Goal: Task Accomplishment & Management: Manage account settings

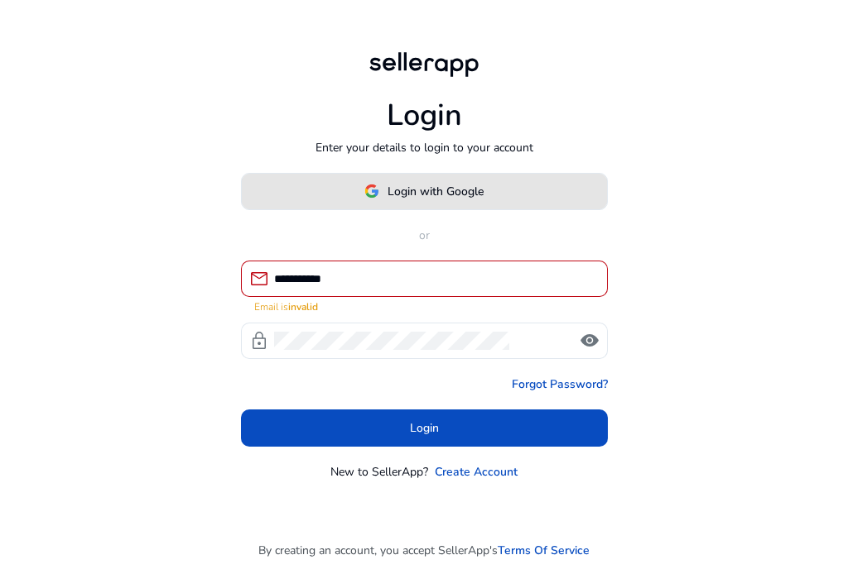
click at [407, 191] on span "Login with Google" at bounding box center [435, 191] width 96 height 17
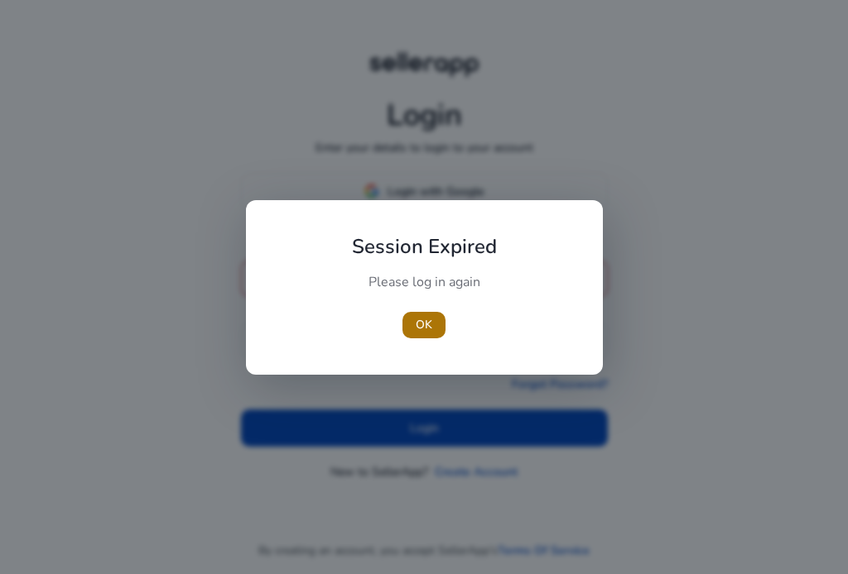
click at [437, 322] on span "button" at bounding box center [423, 325] width 43 height 40
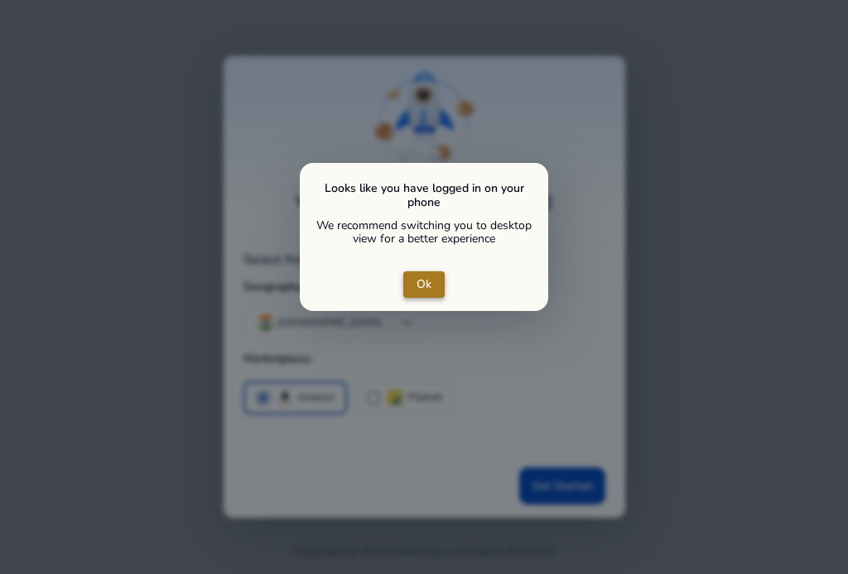
click at [429, 279] on span "Ok" at bounding box center [423, 284] width 15 height 17
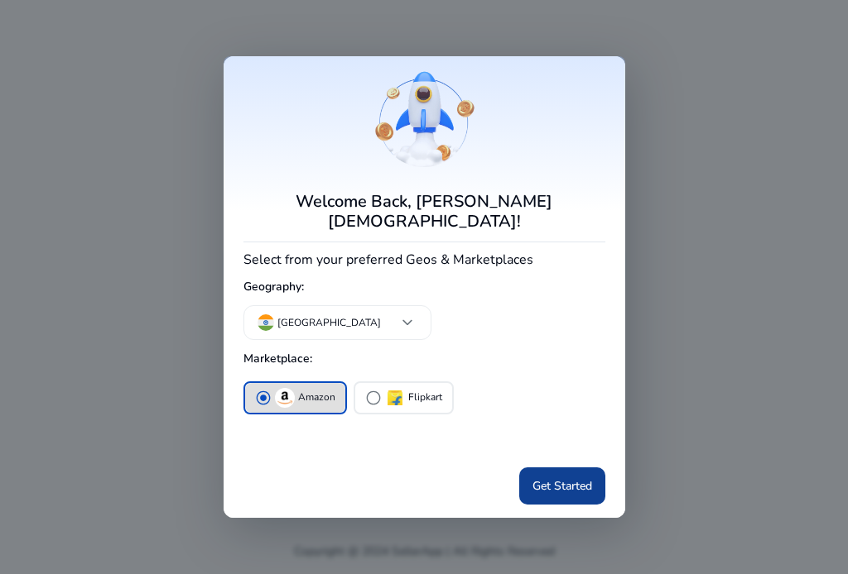
click at [589, 478] on span "Get Started" at bounding box center [562, 486] width 60 height 17
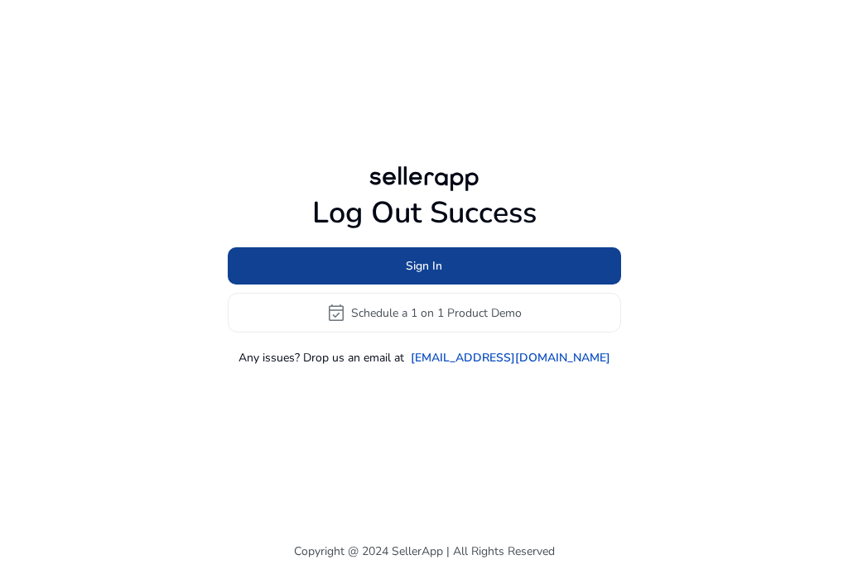
click at [463, 271] on span at bounding box center [424, 267] width 393 height 40
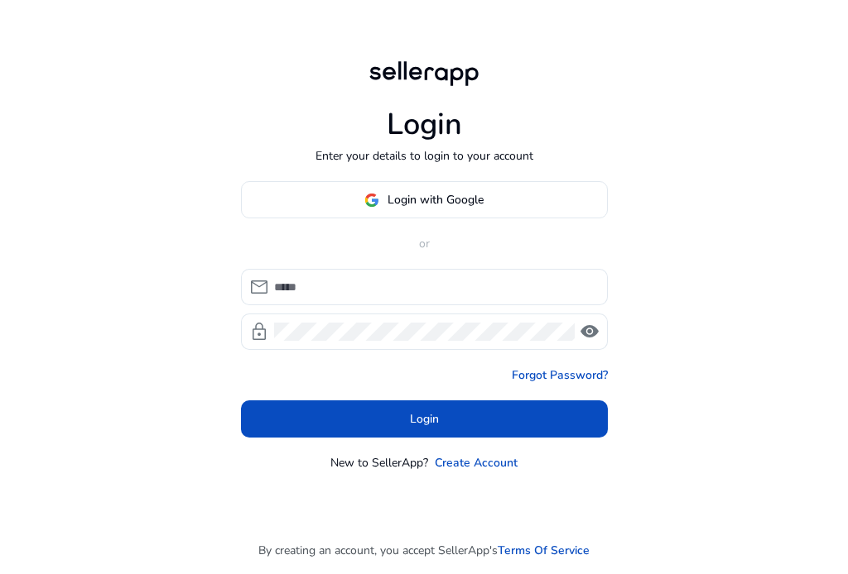
type input "**********"
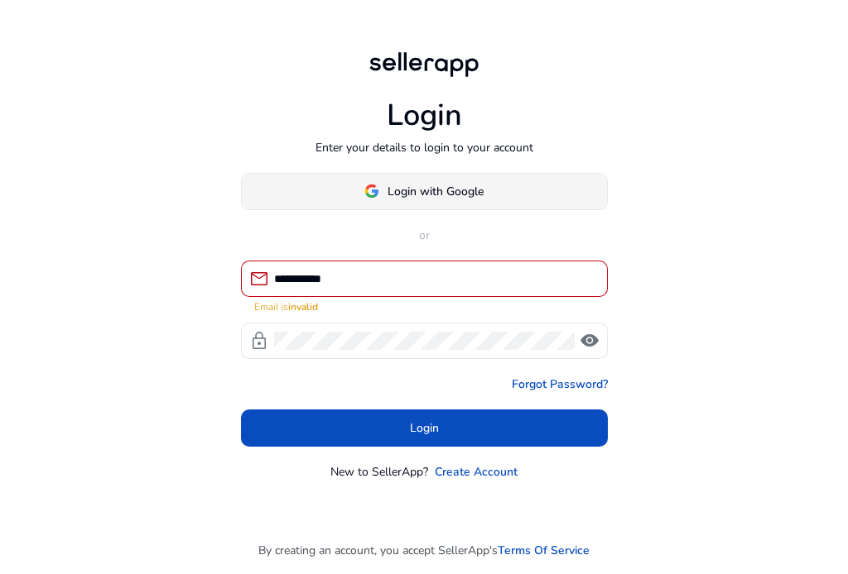
click at [454, 189] on span "Login with Google" at bounding box center [435, 191] width 96 height 17
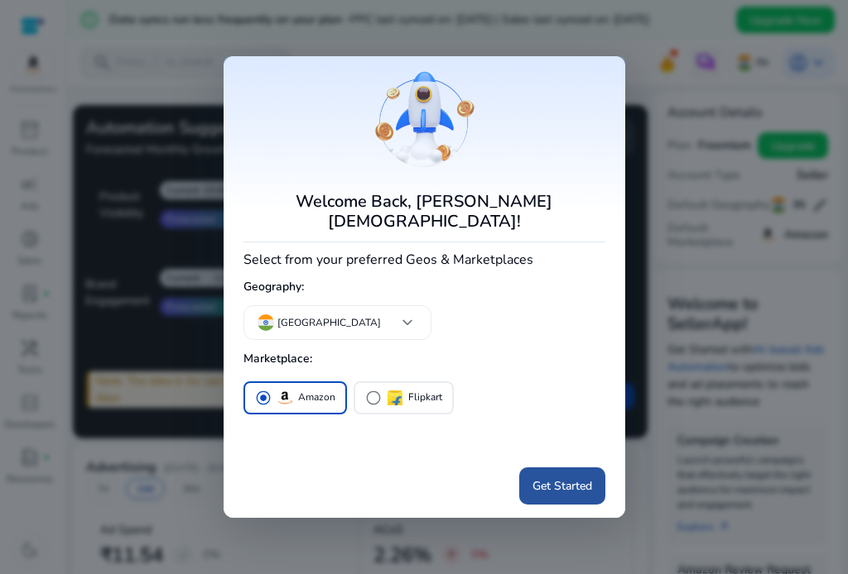
click at [555, 478] on span "Get Started" at bounding box center [562, 486] width 60 height 17
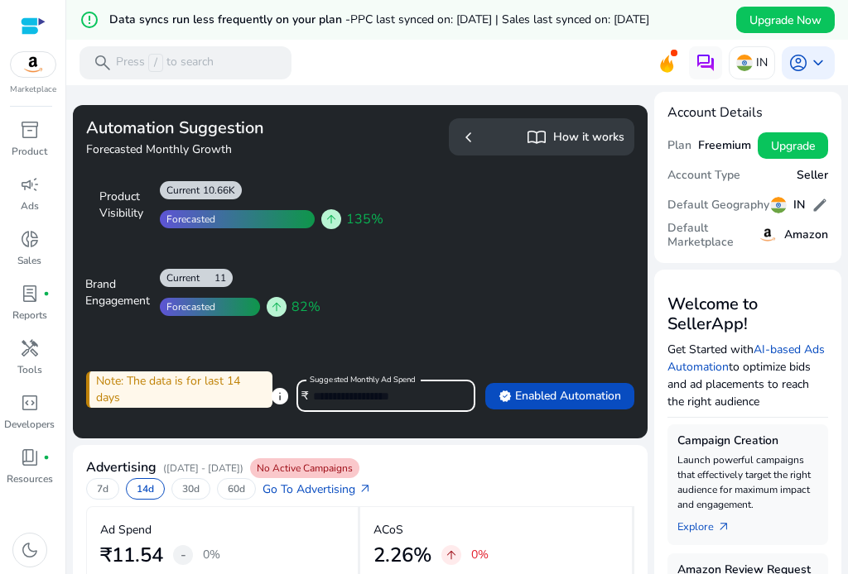
click at [351, 396] on input "*****" at bounding box center [387, 396] width 149 height 18
type input "***"
click at [512, 394] on span "verified Enabled Automation" at bounding box center [559, 395] width 122 height 17
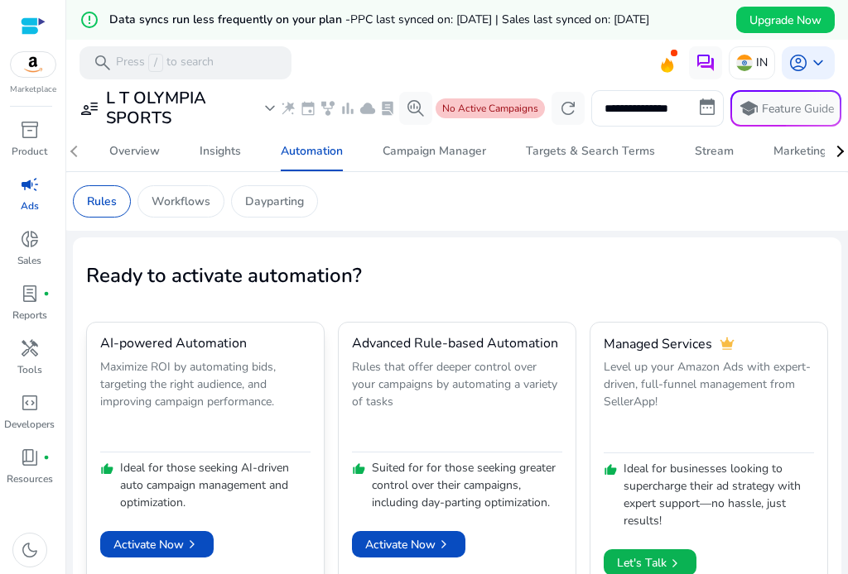
scroll to position [40, 0]
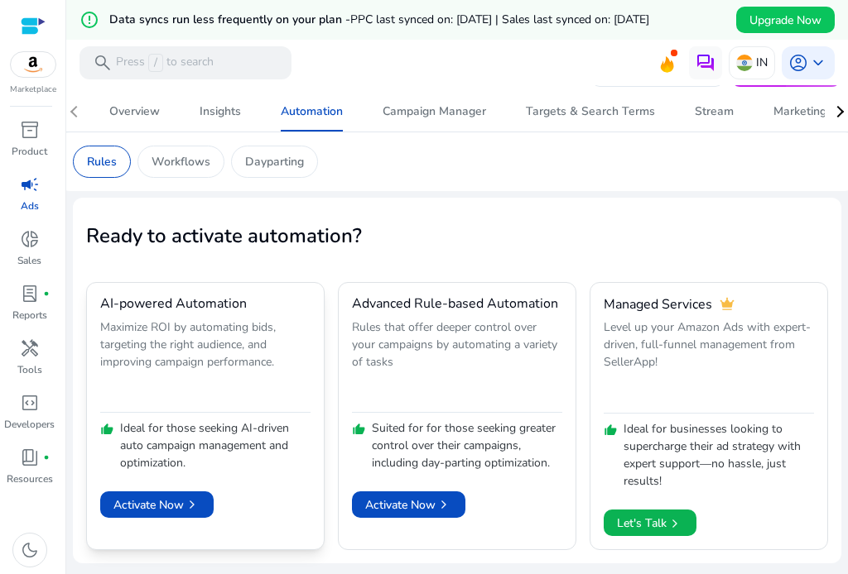
click at [153, 482] on div "Activate Now chevron_right" at bounding box center [205, 495] width 210 height 46
click at [153, 502] on span "Activate Now chevron_right" at bounding box center [156, 505] width 87 height 17
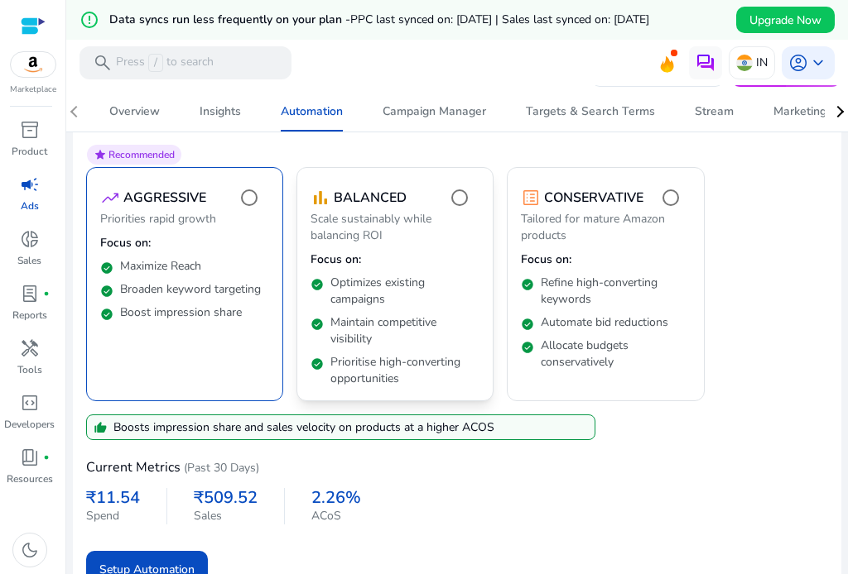
scroll to position [232, 0]
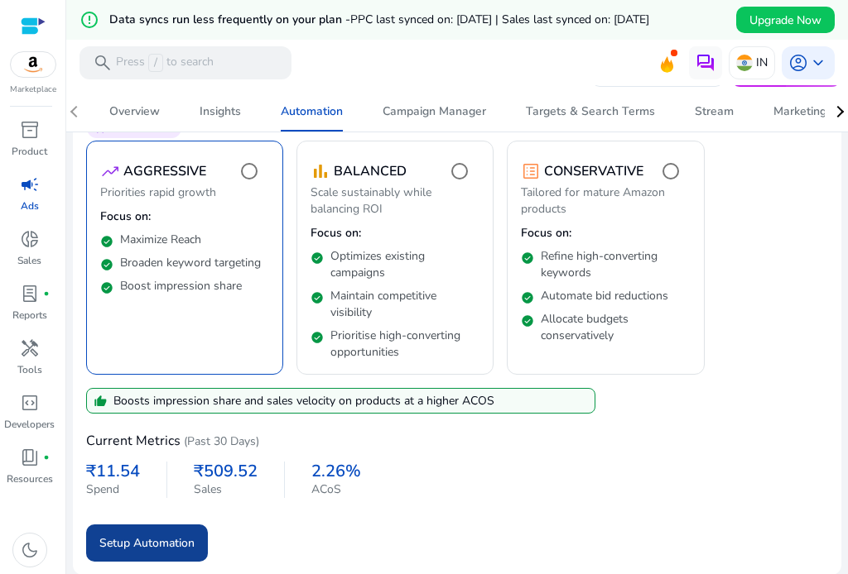
click at [146, 540] on span "Setup Automation" at bounding box center [146, 543] width 95 height 17
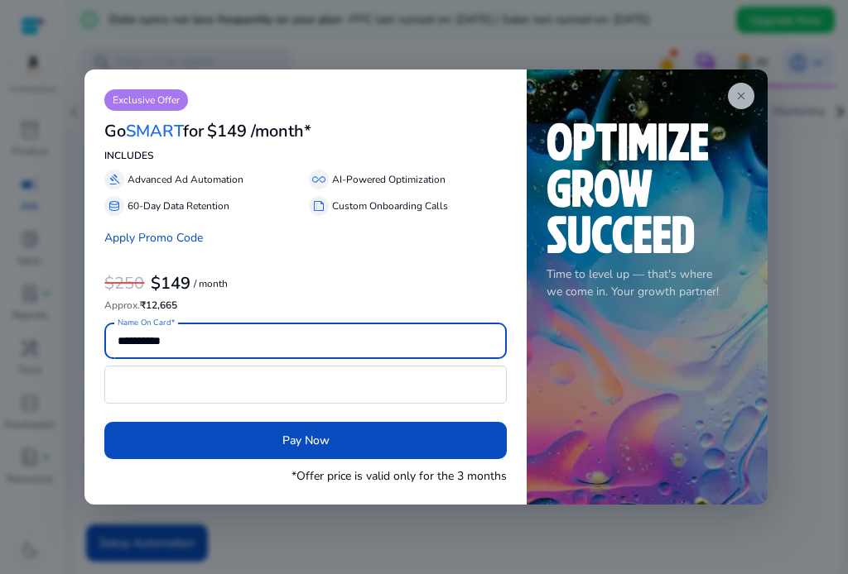
click at [745, 97] on span "close" at bounding box center [740, 95] width 13 height 13
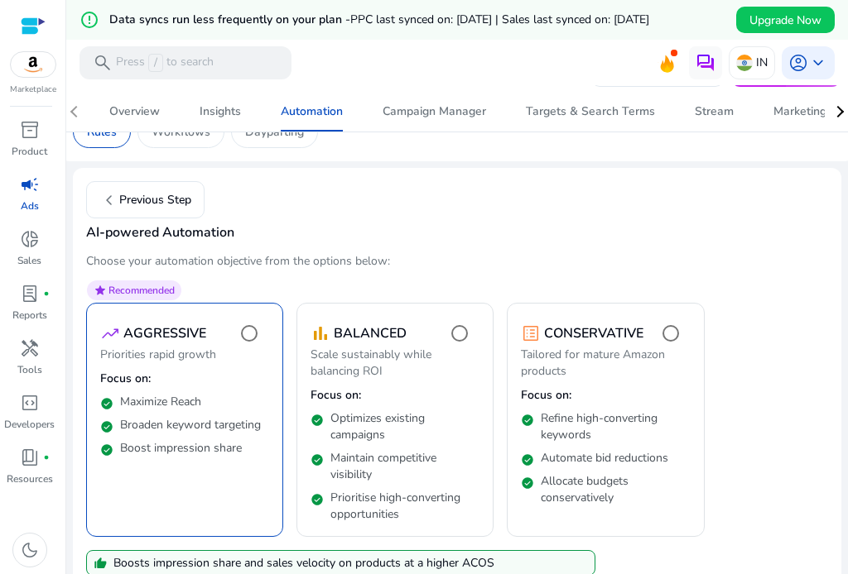
scroll to position [66, 0]
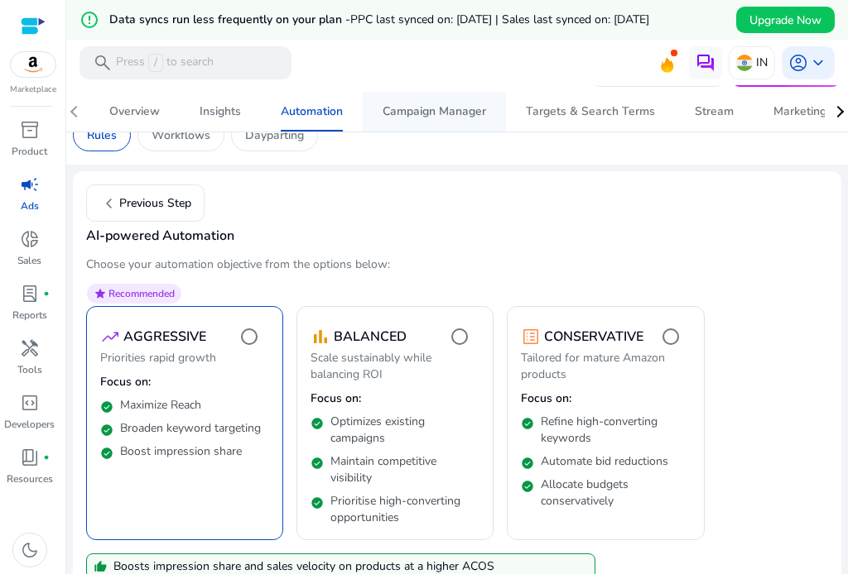
click at [444, 117] on div "Campaign Manager" at bounding box center [433, 112] width 103 height 12
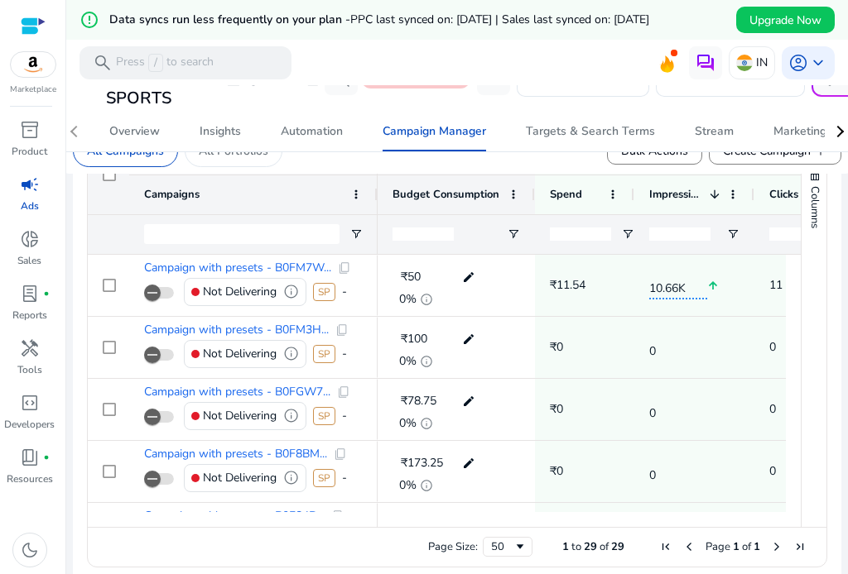
scroll to position [662, 0]
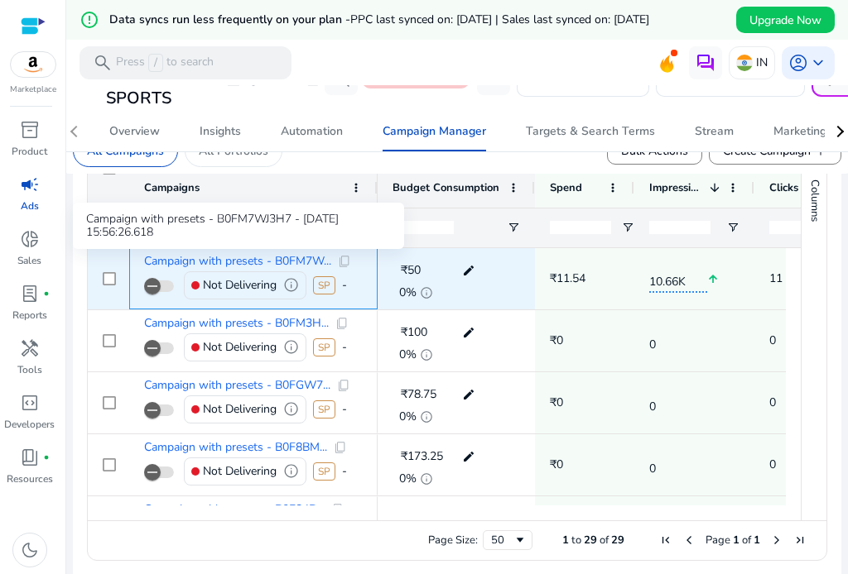
click at [225, 256] on span "Campaign with presets - B0FM7W..." at bounding box center [237, 262] width 187 height 12
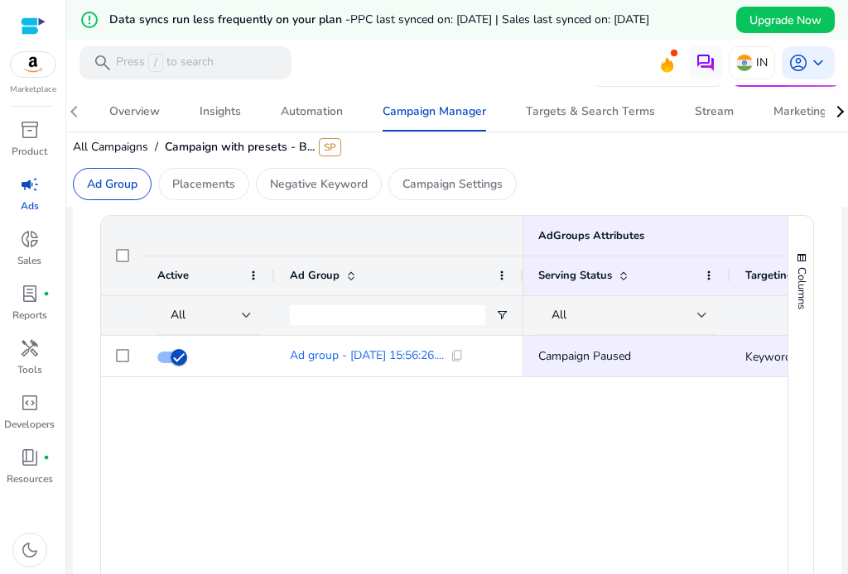
scroll to position [652, 0]
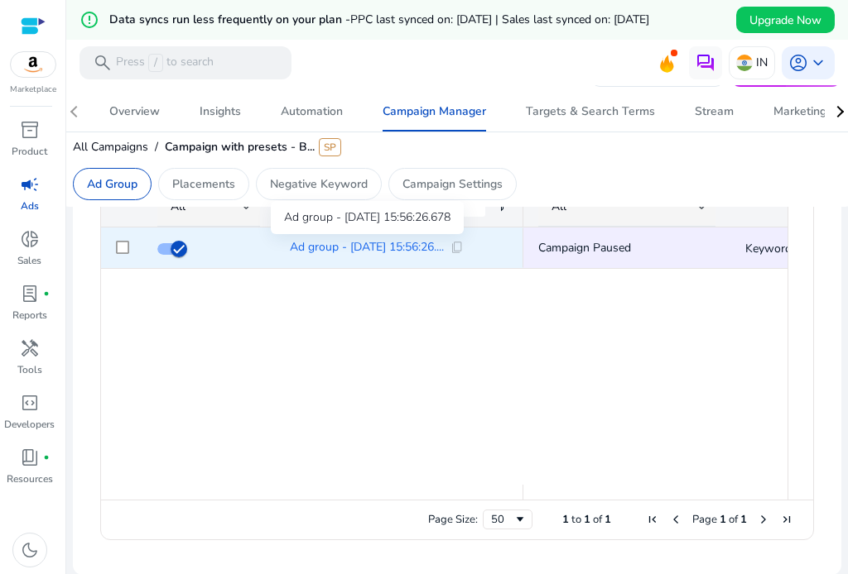
click at [318, 246] on span "Ad group - [DATE] 15:56:26...." at bounding box center [367, 248] width 154 height 12
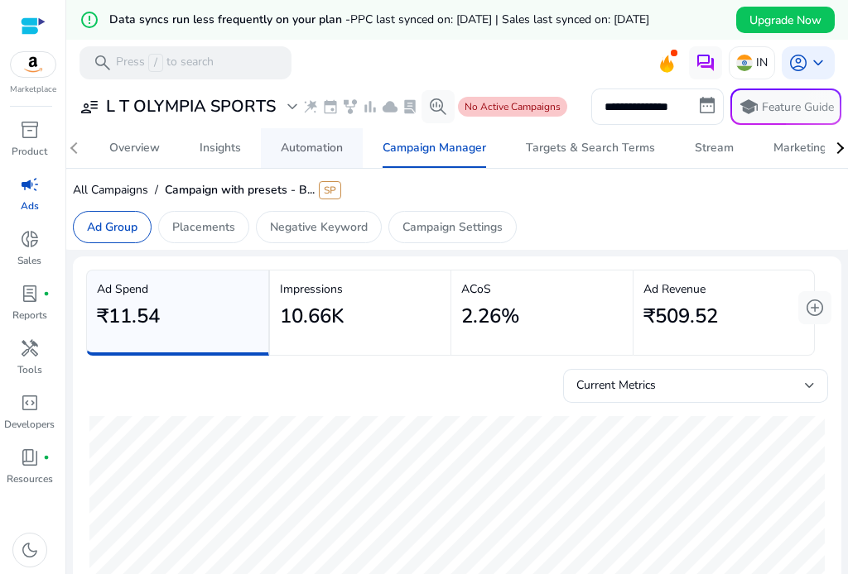
click at [318, 150] on div "Automation" at bounding box center [312, 148] width 62 height 12
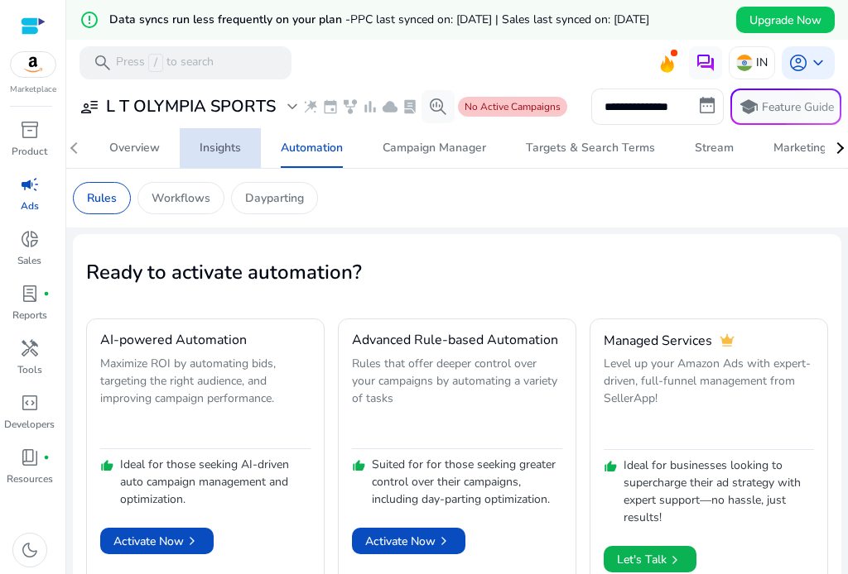
click at [221, 146] on div "Insights" at bounding box center [219, 148] width 41 height 12
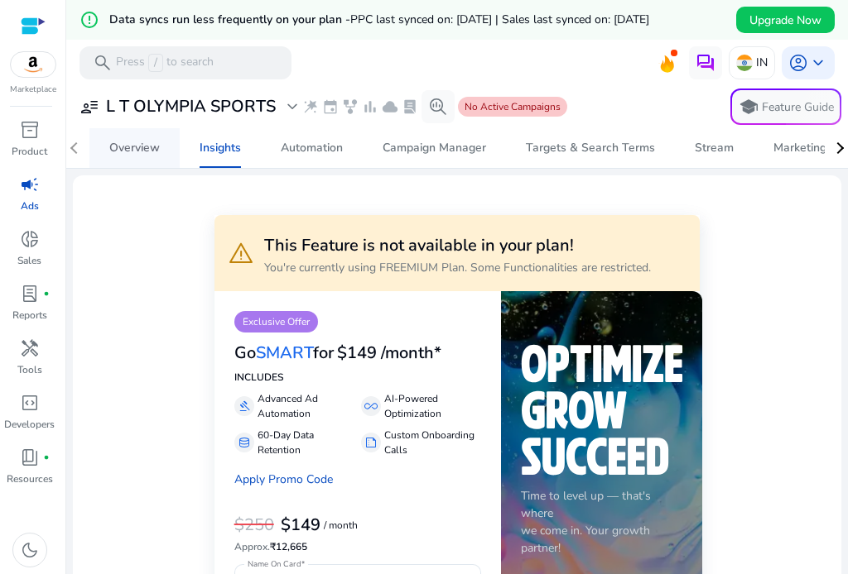
click at [125, 154] on div "Overview" at bounding box center [134, 148] width 50 height 12
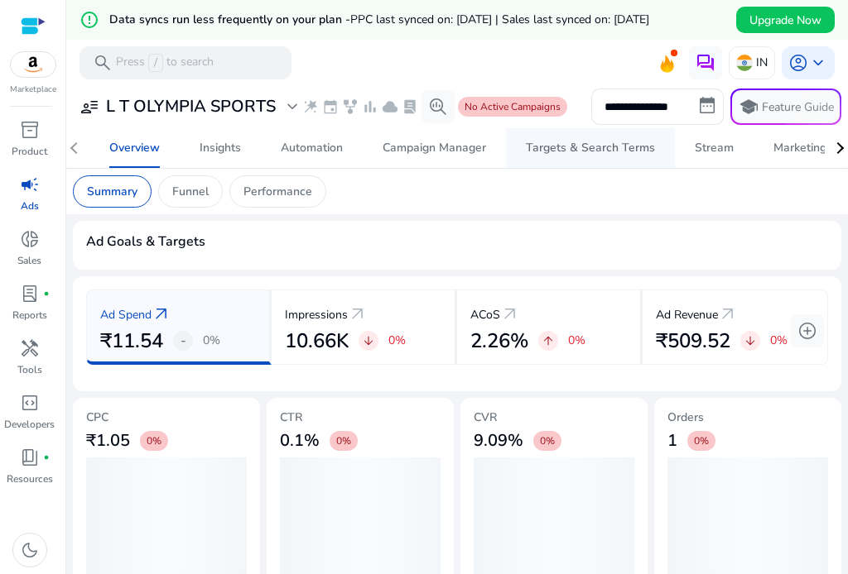
click at [547, 146] on div "Targets & Search Terms" at bounding box center [590, 148] width 129 height 12
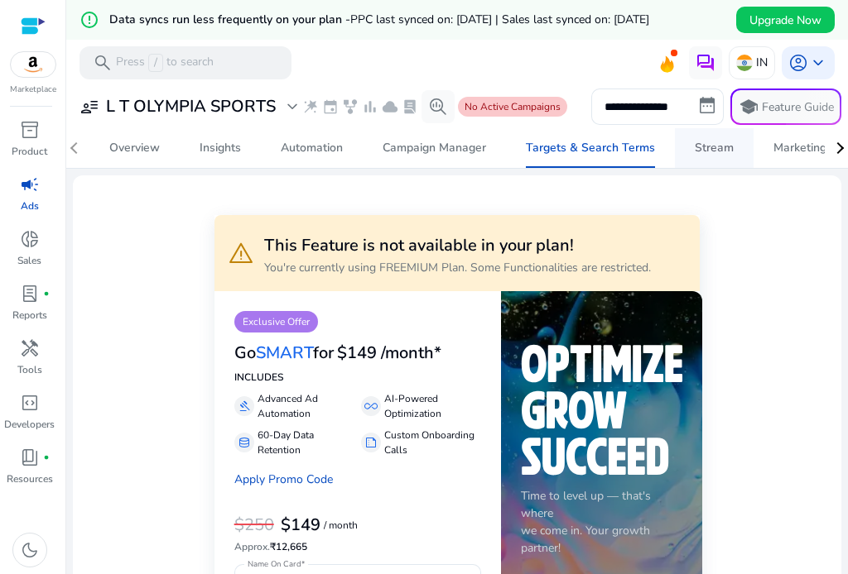
click at [716, 146] on div "Stream" at bounding box center [713, 148] width 39 height 12
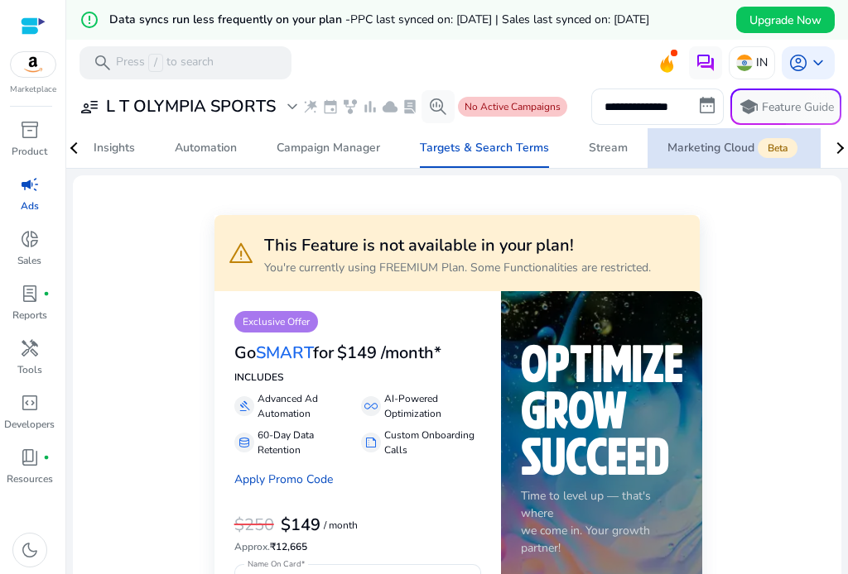
click at [800, 148] on div "Marketing Cloud Beta" at bounding box center [733, 148] width 133 height 13
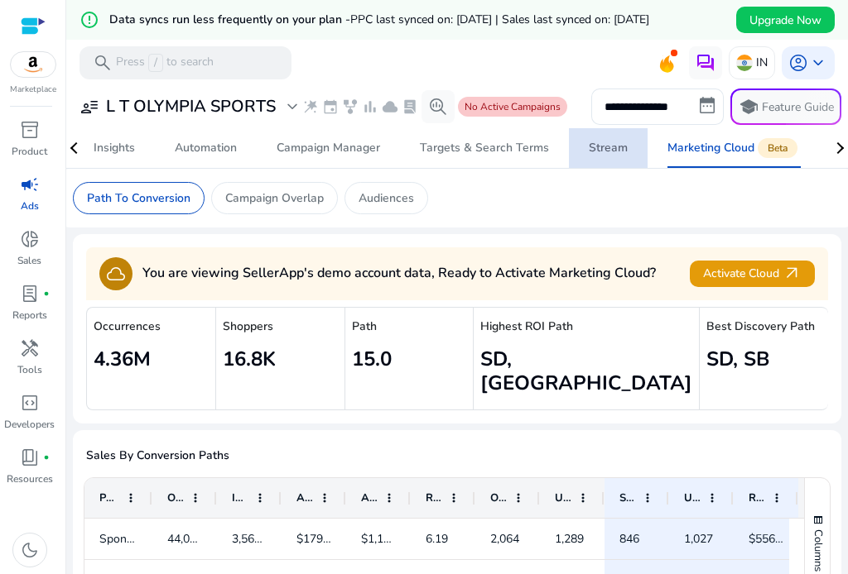
click at [607, 145] on div "Stream" at bounding box center [607, 148] width 39 height 12
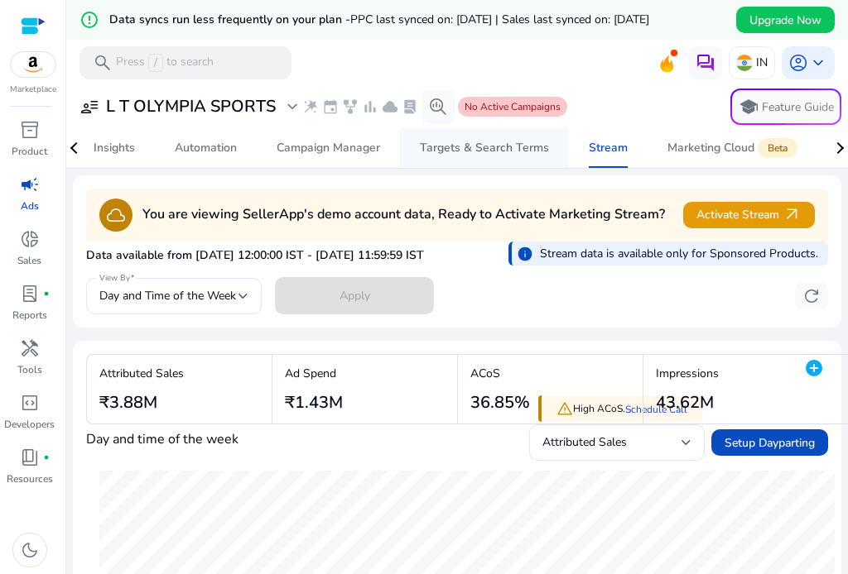
click at [471, 142] on div "Targets & Search Terms" at bounding box center [484, 148] width 129 height 12
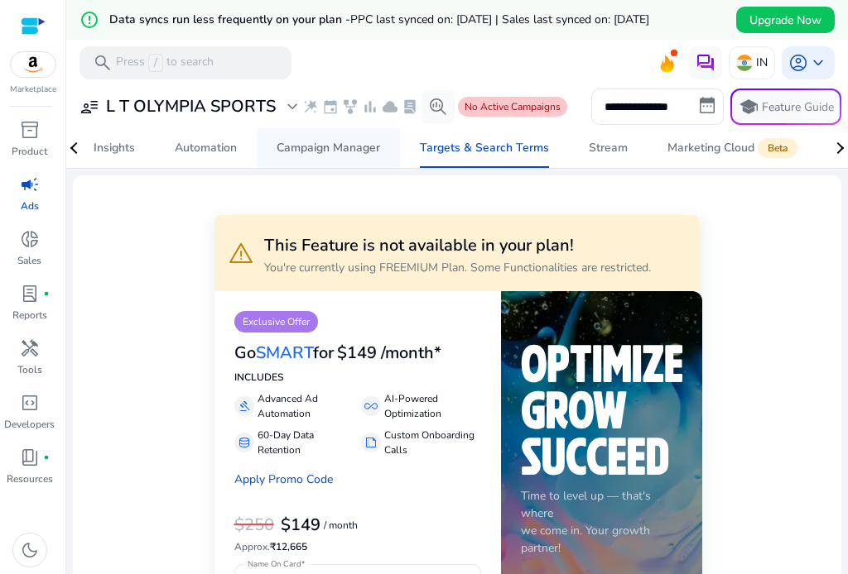
click at [300, 156] on span "Campaign Manager" at bounding box center [327, 148] width 103 height 40
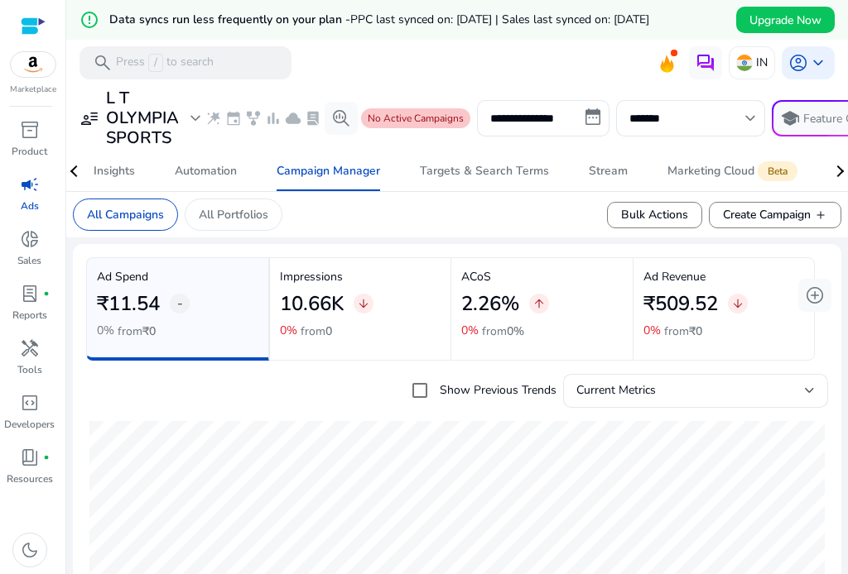
click at [425, 123] on span "No Active Campaigns" at bounding box center [415, 118] width 96 height 13
click at [214, 166] on div "Automation" at bounding box center [206, 172] width 62 height 12
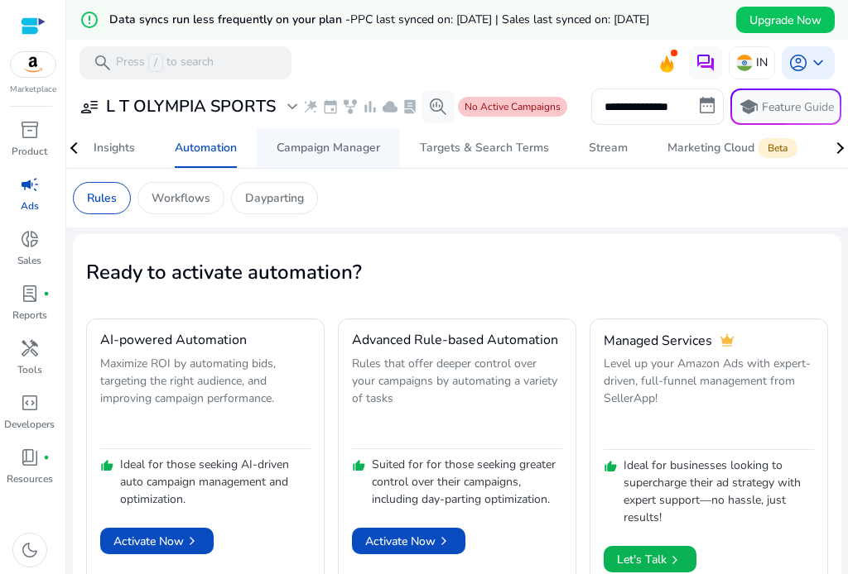
click at [296, 150] on div "Campaign Manager" at bounding box center [327, 148] width 103 height 12
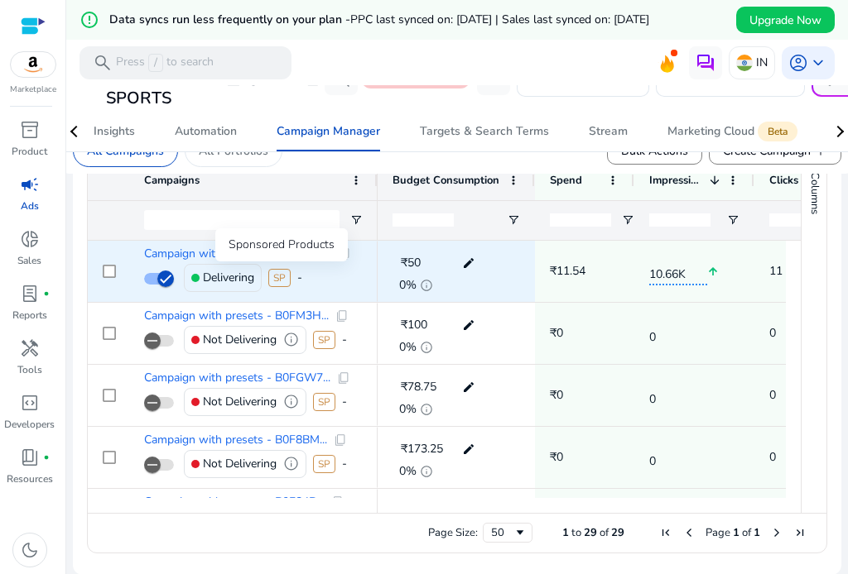
click at [280, 280] on span "SP" at bounding box center [279, 278] width 22 height 18
click at [288, 278] on span "SP" at bounding box center [279, 278] width 22 height 18
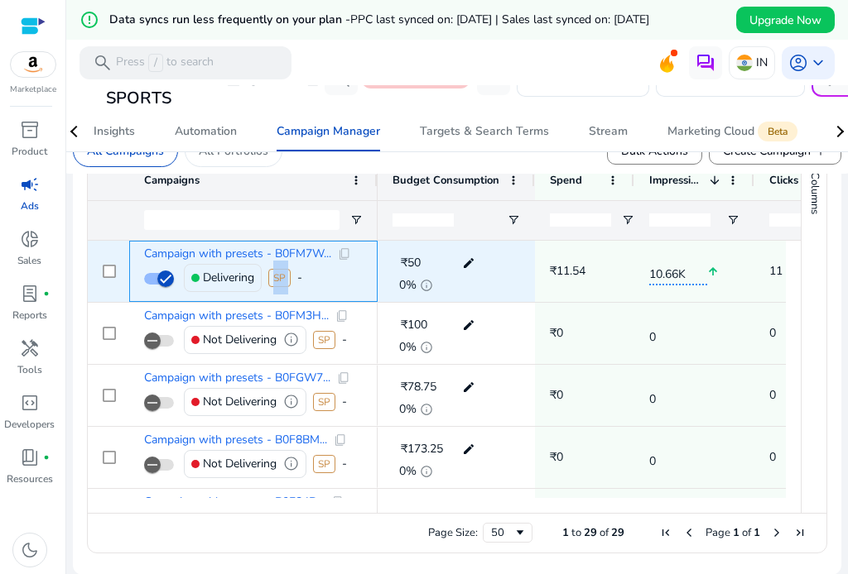
click at [288, 278] on span "SP" at bounding box center [279, 278] width 22 height 18
click at [166, 278] on icon "button" at bounding box center [165, 278] width 15 height 15
click at [156, 278] on icon "button" at bounding box center [152, 279] width 10 height 2
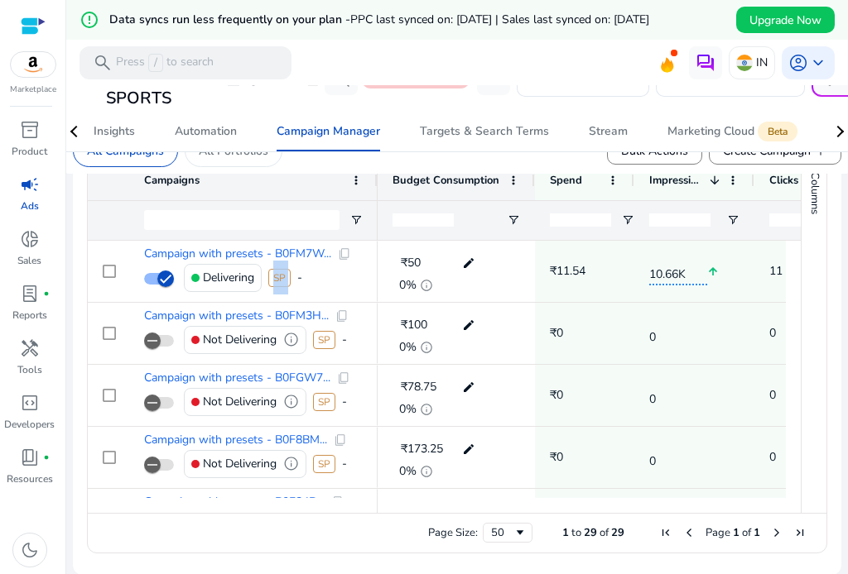
click at [27, 194] on span "campaign" at bounding box center [30, 185] width 20 height 20
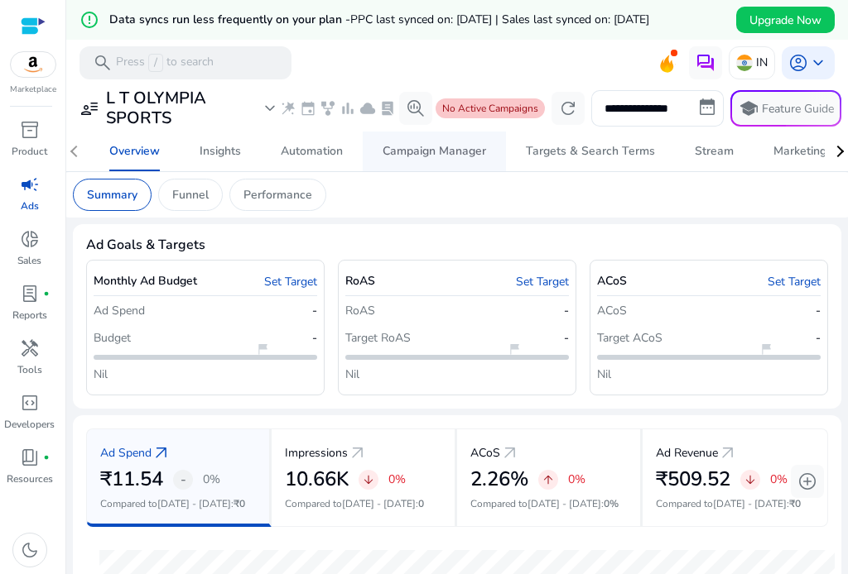
click at [417, 152] on div "Campaign Manager" at bounding box center [433, 152] width 103 height 12
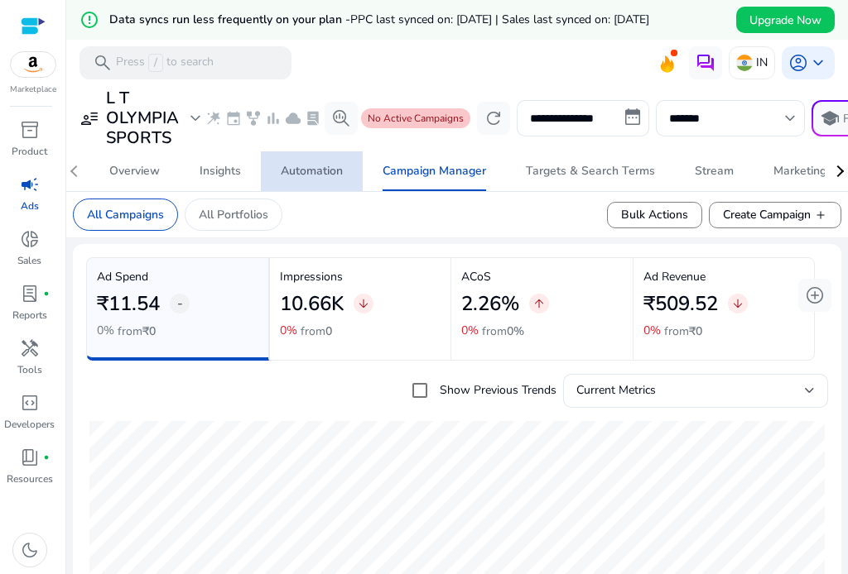
click at [310, 168] on div "Automation" at bounding box center [312, 172] width 62 height 12
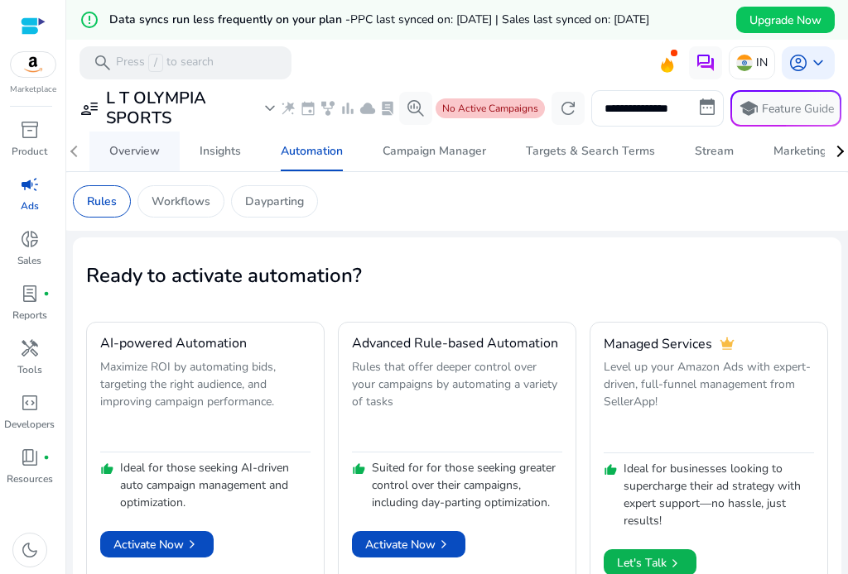
click at [129, 155] on div "Overview" at bounding box center [134, 152] width 50 height 12
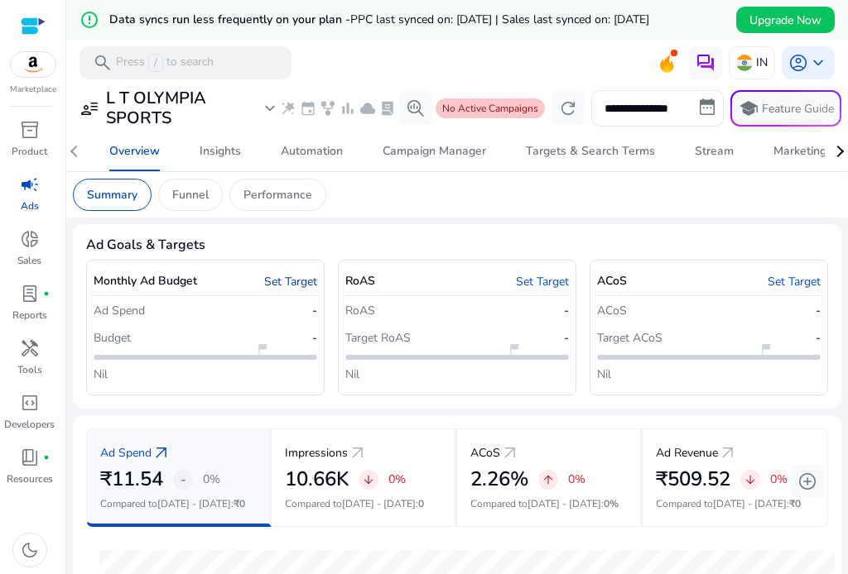
click at [295, 282] on link "Set Target" at bounding box center [290, 281] width 53 height 17
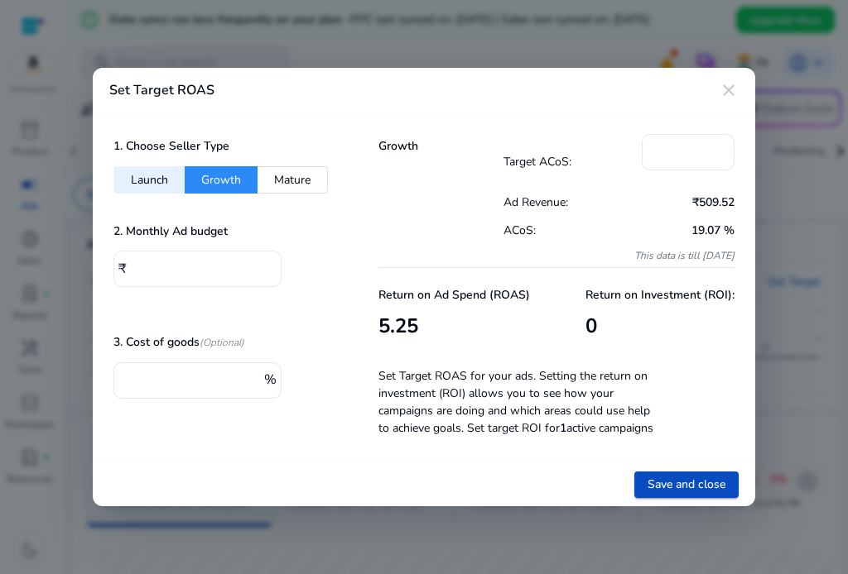
click at [167, 267] on input "*" at bounding box center [200, 267] width 137 height 18
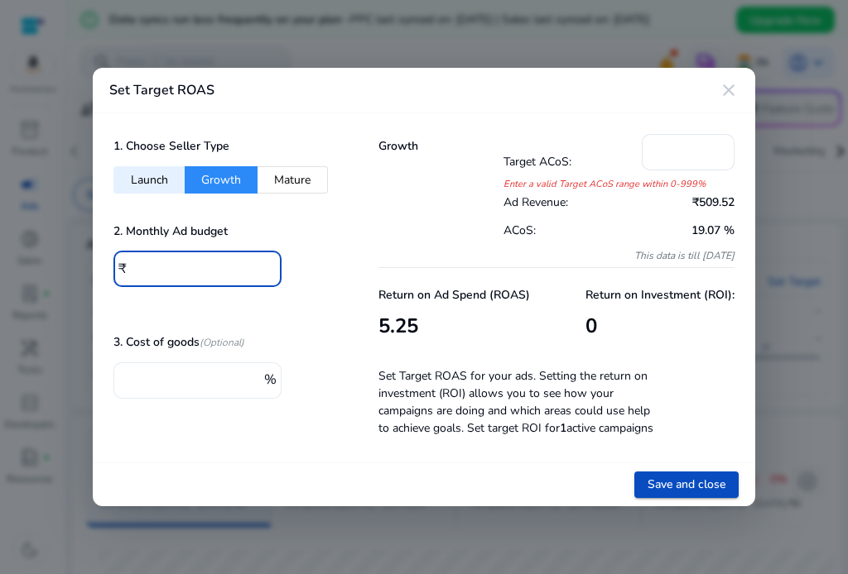
type input "***"
click at [147, 375] on input "*" at bounding box center [193, 379] width 132 height 18
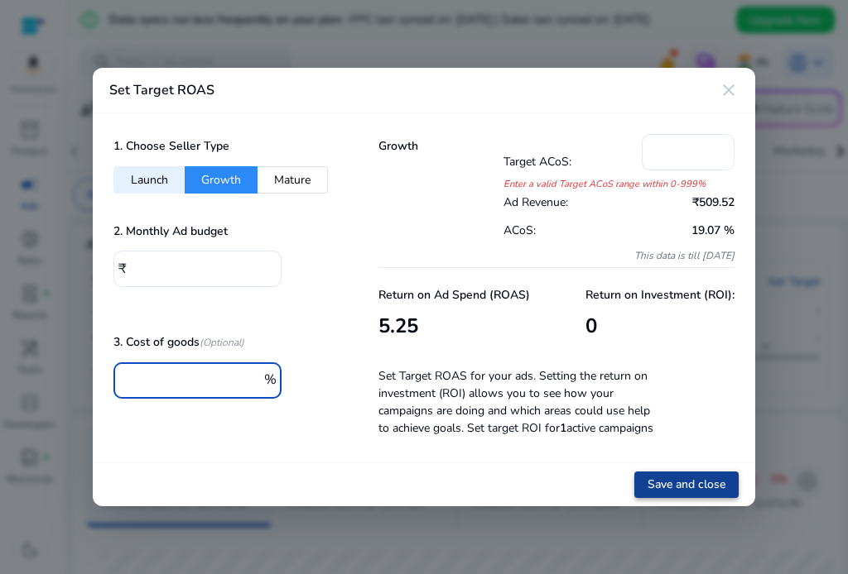
type input "******"
click at [699, 481] on span "Save and close" at bounding box center [686, 484] width 78 height 17
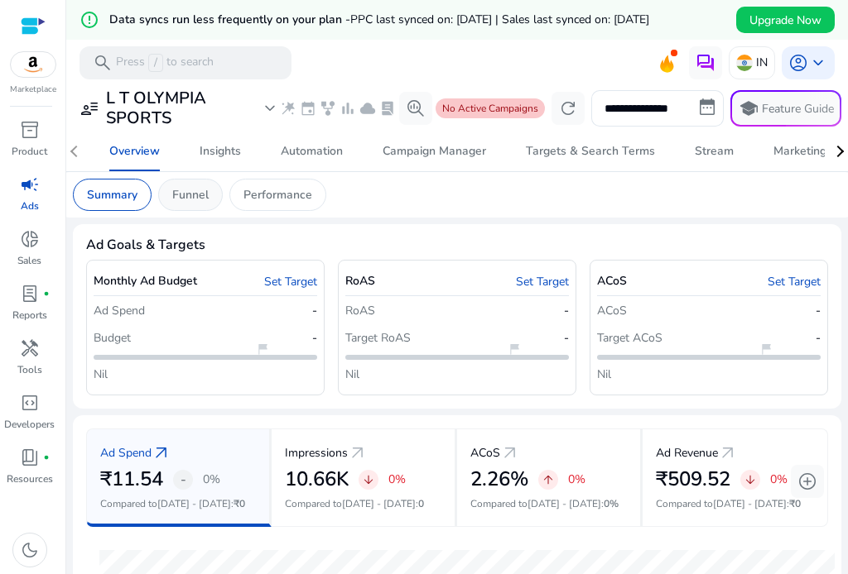
click at [185, 193] on p "Funnel" at bounding box center [190, 194] width 36 height 17
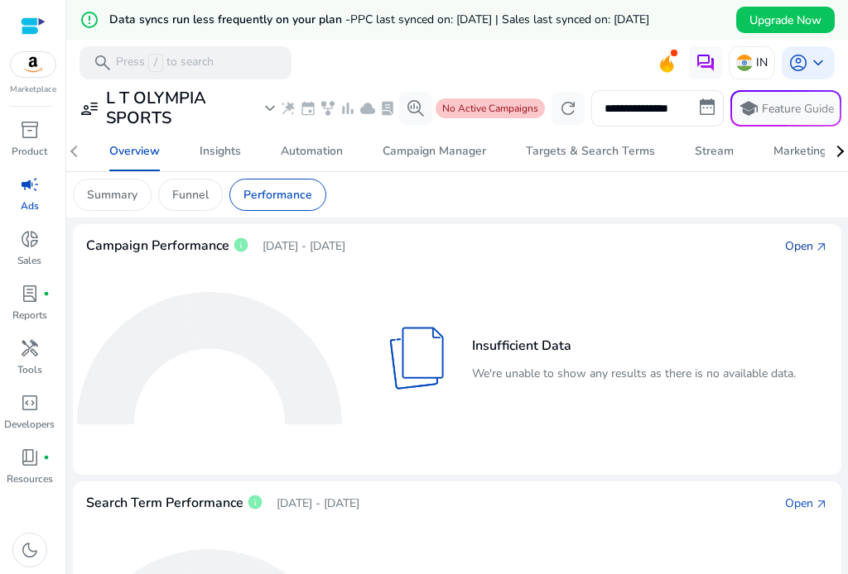
click at [791, 243] on div "Open" at bounding box center [799, 246] width 28 height 17
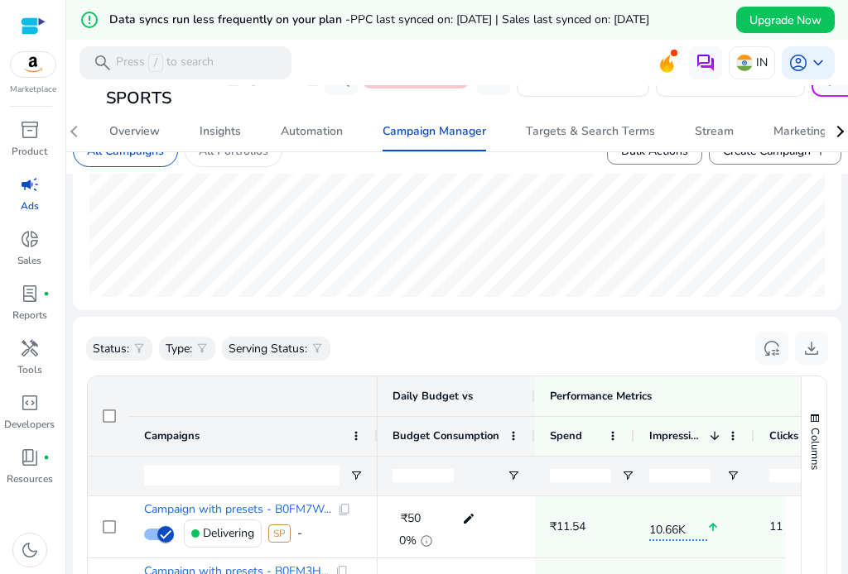
scroll to position [579, 0]
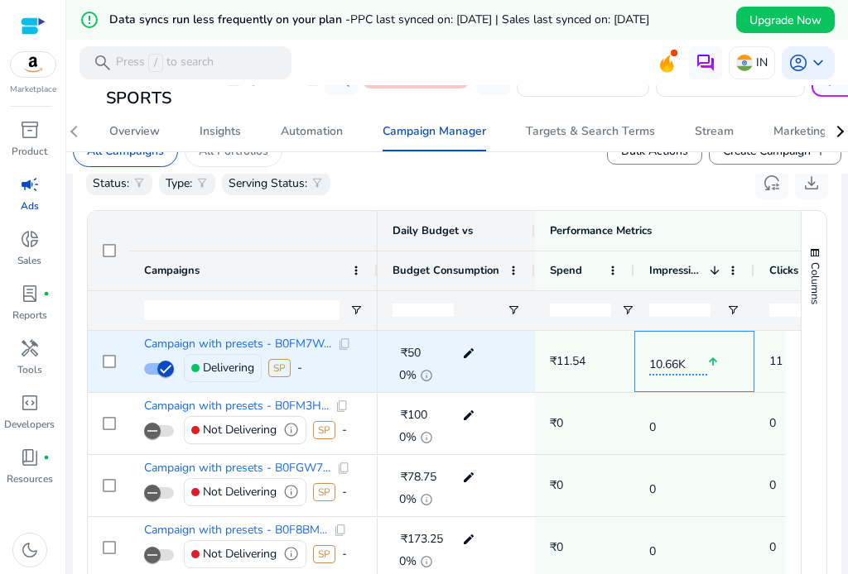
click at [673, 364] on span "10.66K" at bounding box center [678, 362] width 58 height 28
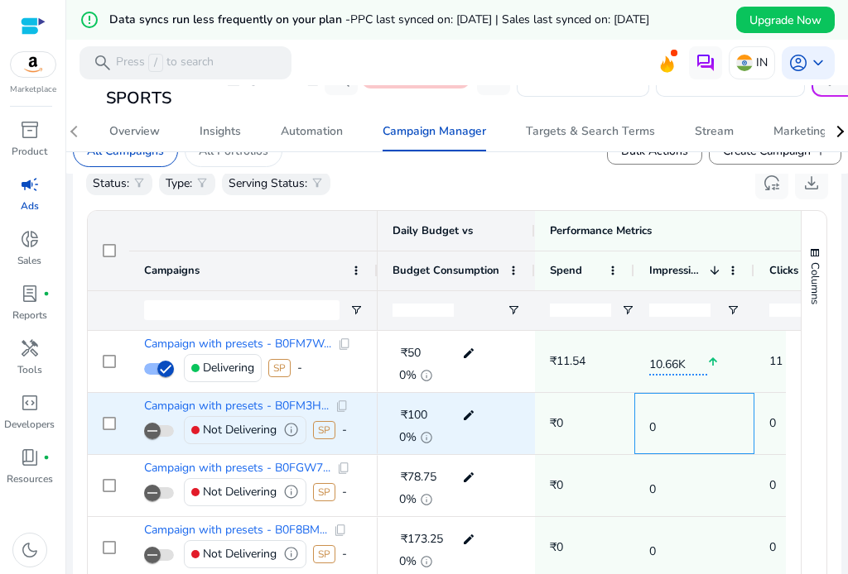
click at [702, 411] on span "0" at bounding box center [678, 424] width 58 height 26
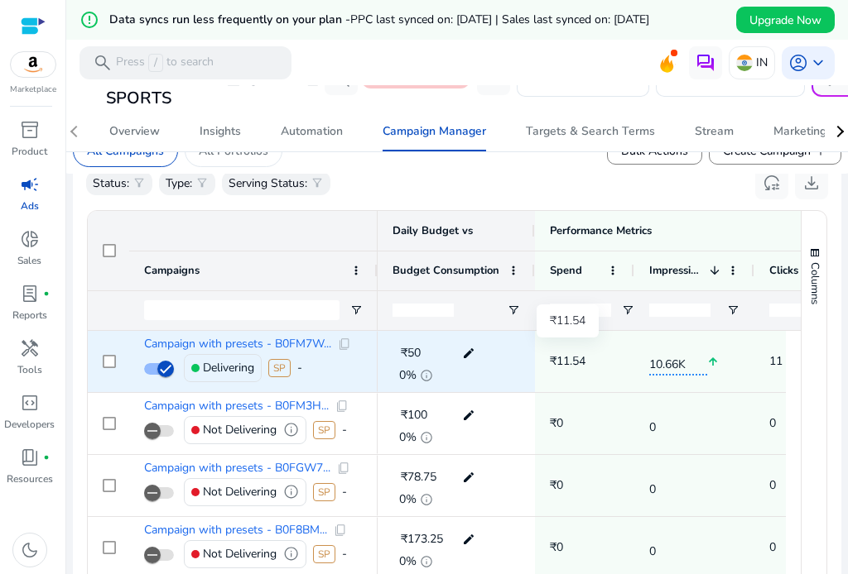
click at [570, 361] on p "₹11.54" at bounding box center [568, 361] width 36 height 34
click at [776, 358] on p "11" at bounding box center [775, 361] width 13 height 34
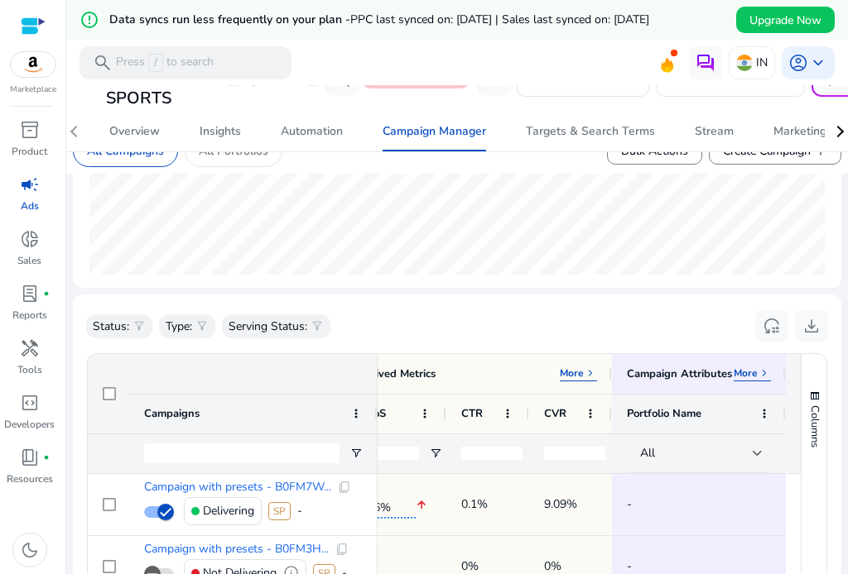
scroll to position [421, 0]
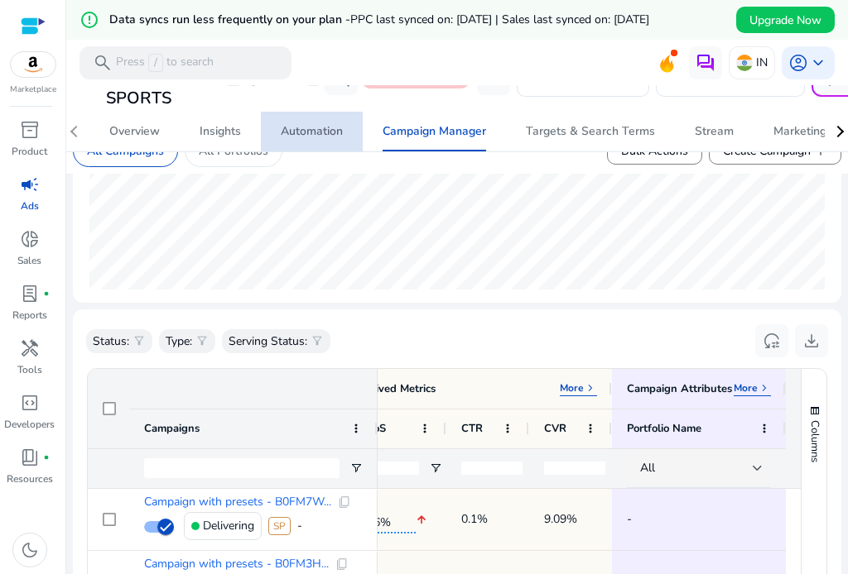
click at [295, 129] on div "Automation" at bounding box center [312, 132] width 62 height 12
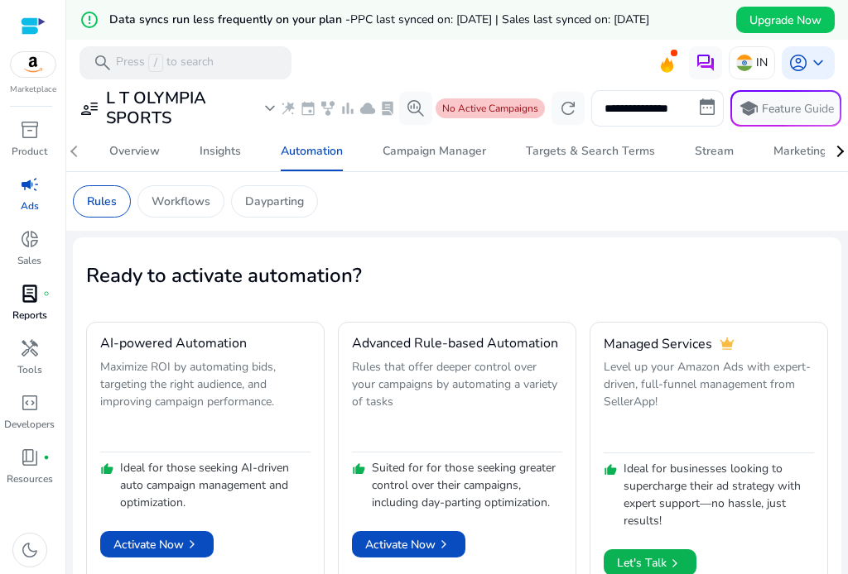
click at [41, 295] on div "lab_profile fiber_manual_record" at bounding box center [30, 294] width 46 height 26
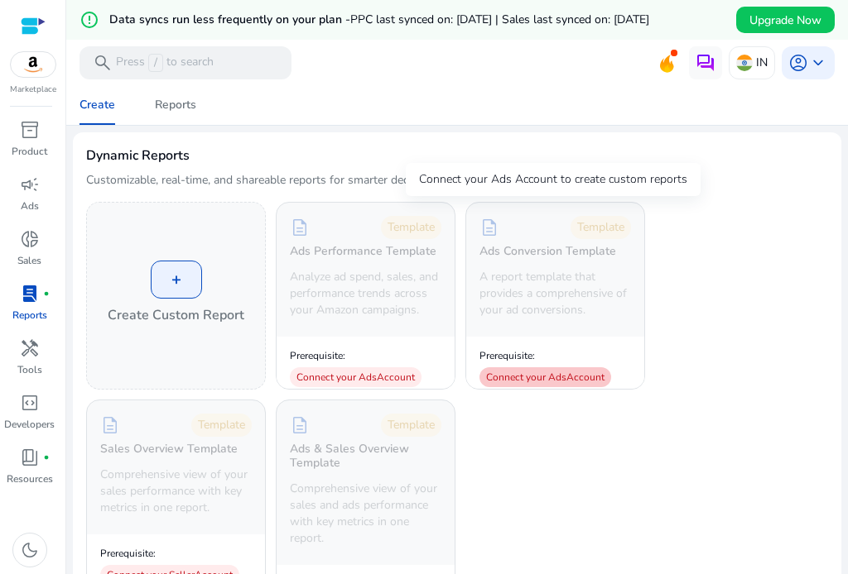
click at [534, 374] on div "Connect your Ads Account" at bounding box center [545, 377] width 132 height 20
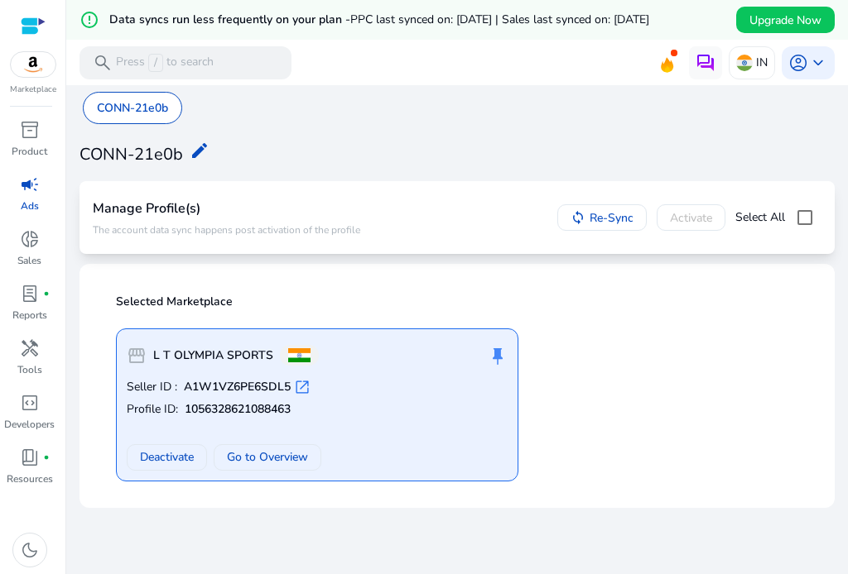
click at [302, 383] on span "open_in_new" at bounding box center [302, 387] width 17 height 17
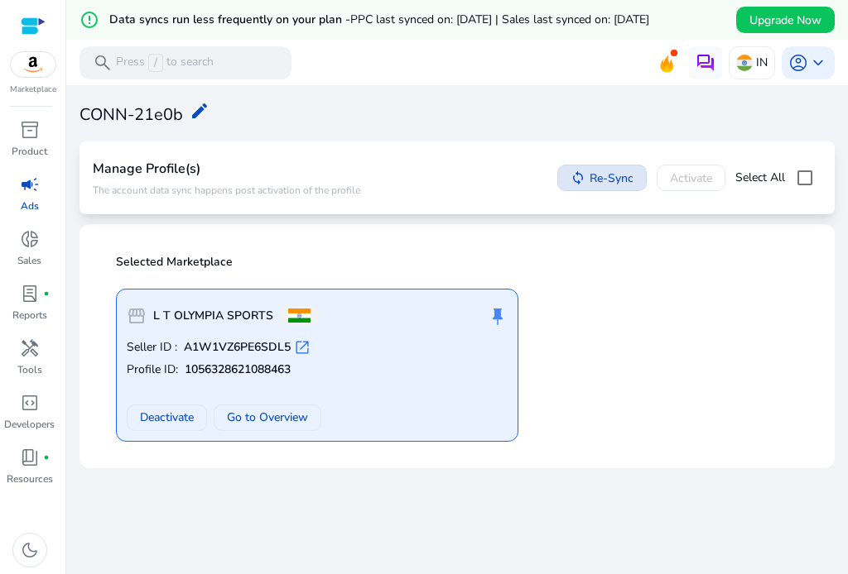
click at [593, 175] on span "Re-Sync" at bounding box center [611, 178] width 44 height 17
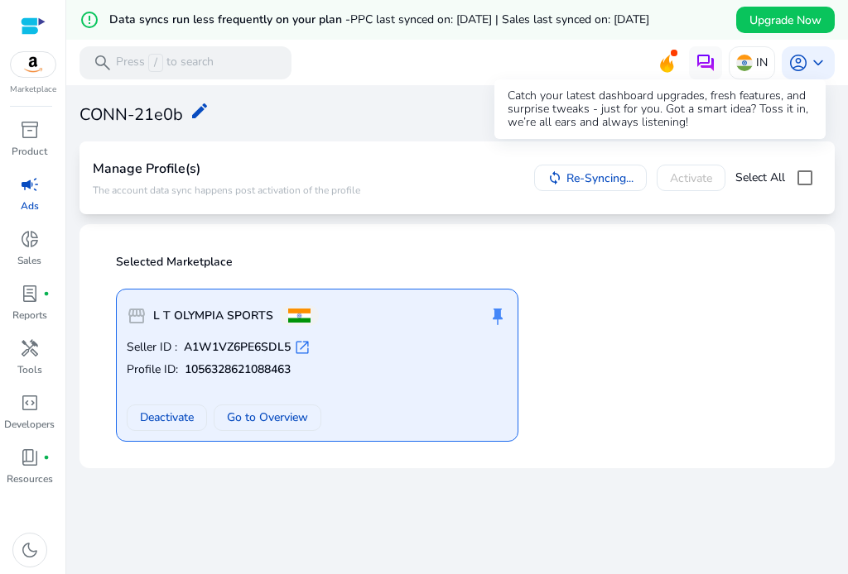
click at [665, 67] on icon at bounding box center [667, 68] width 5 height 8
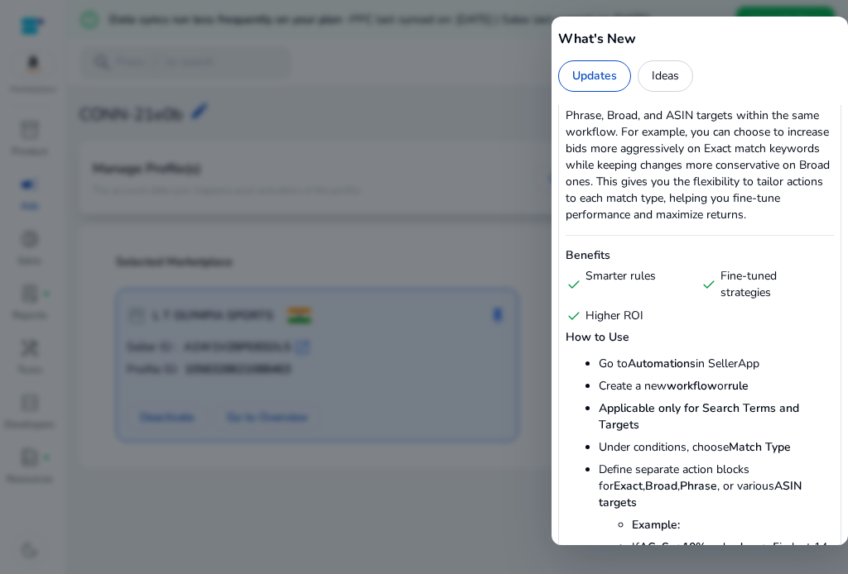
scroll to position [1986, 0]
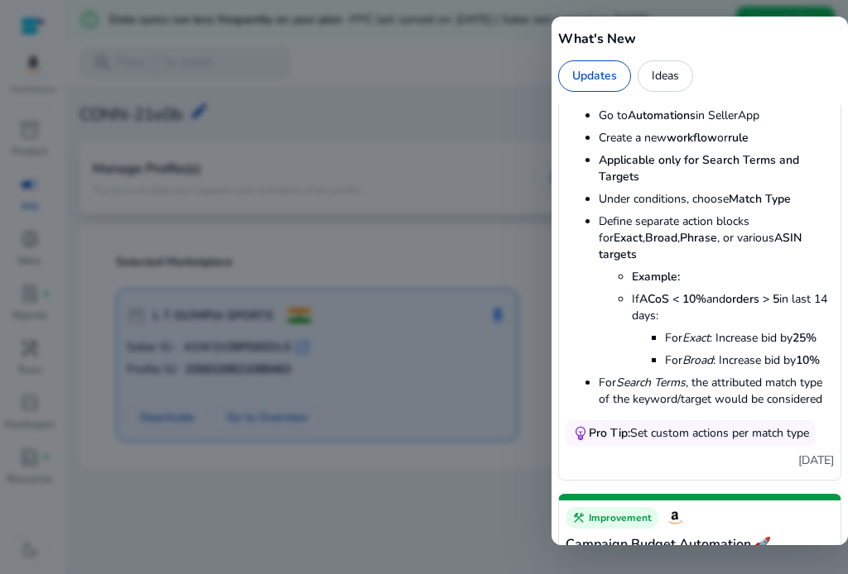
click at [530, 225] on div at bounding box center [424, 287] width 848 height 574
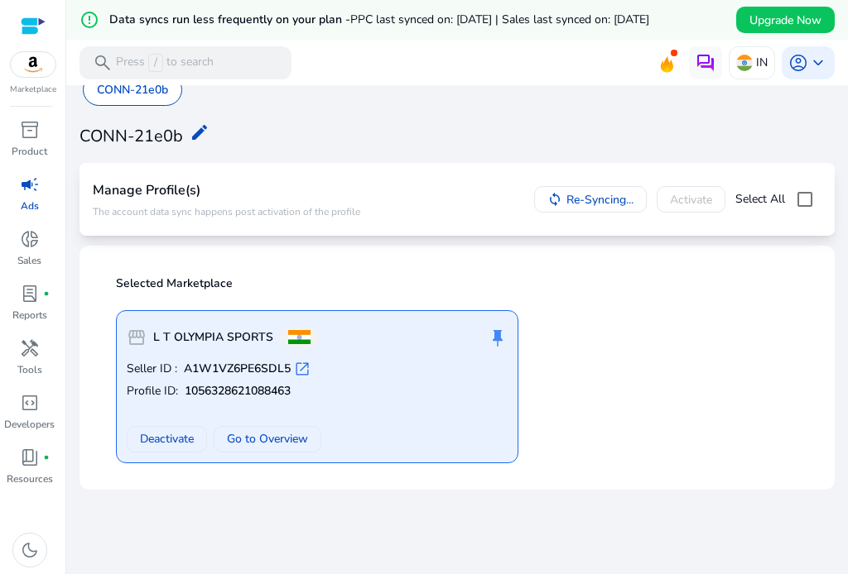
scroll to position [0, 0]
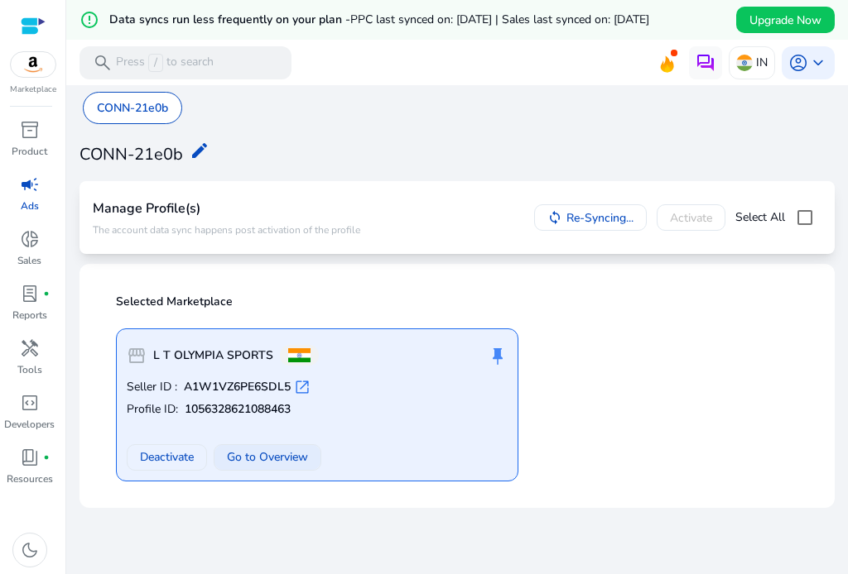
click at [271, 459] on span "Go to Overview" at bounding box center [267, 457] width 81 height 17
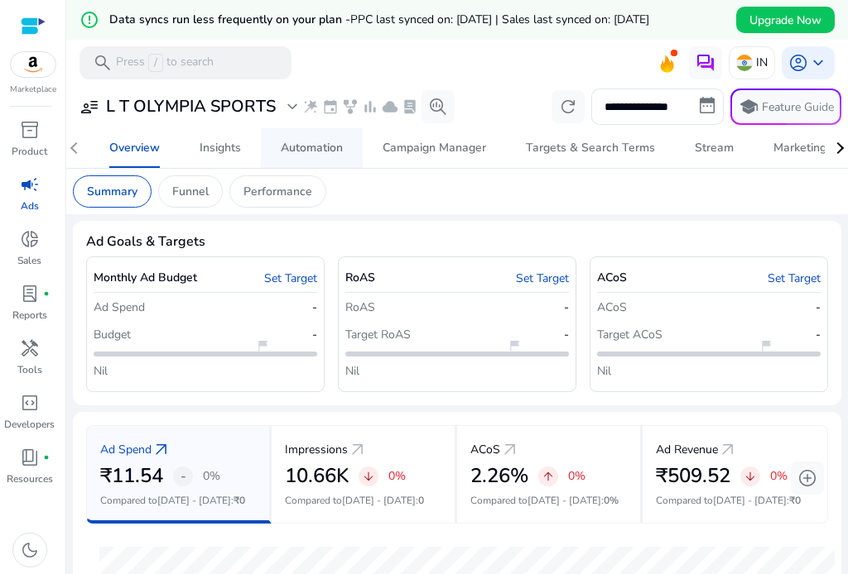
click at [318, 154] on div "Automation" at bounding box center [312, 148] width 62 height 12
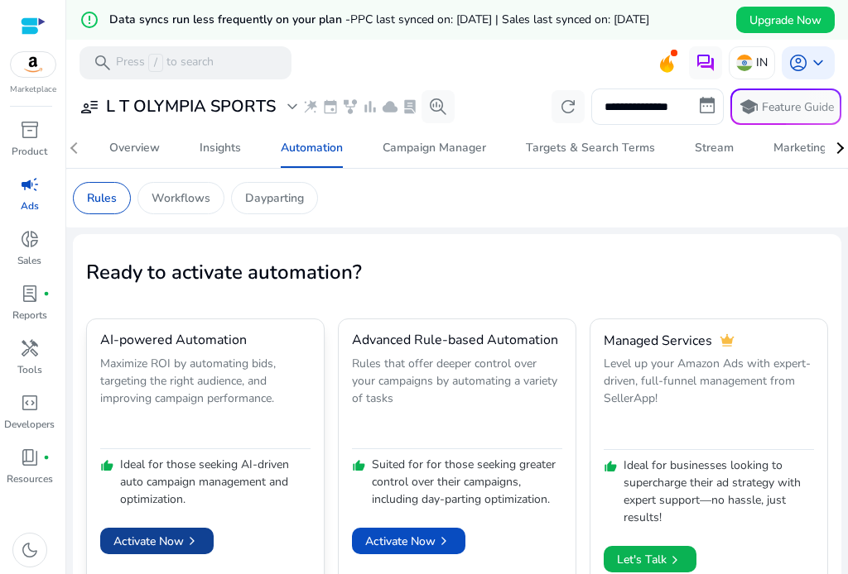
click at [149, 546] on span "Activate Now chevron_right" at bounding box center [156, 541] width 87 height 17
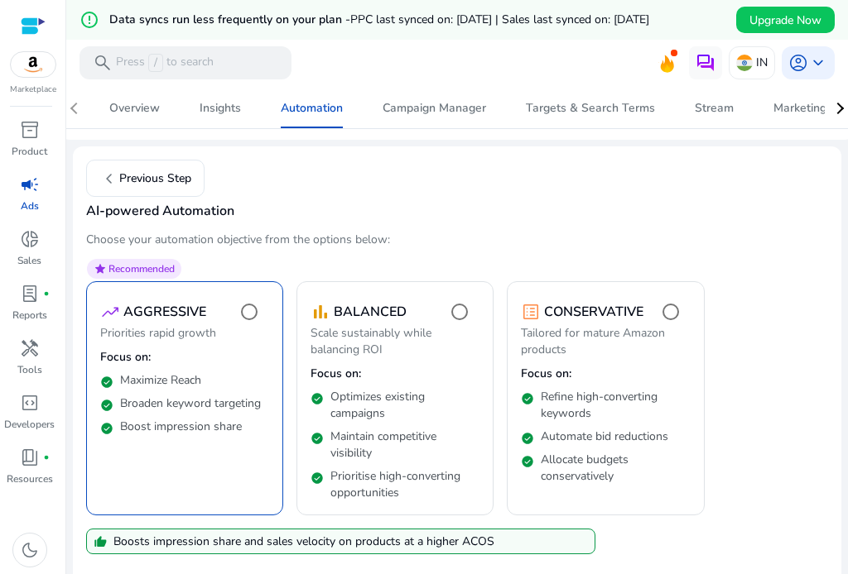
scroll to position [228, 0]
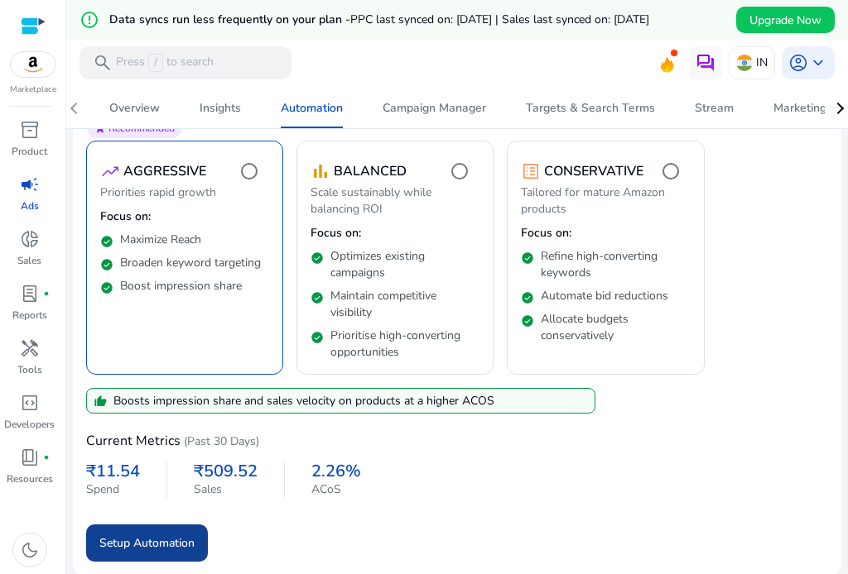
click at [149, 543] on span "Setup Automation" at bounding box center [146, 543] width 95 height 17
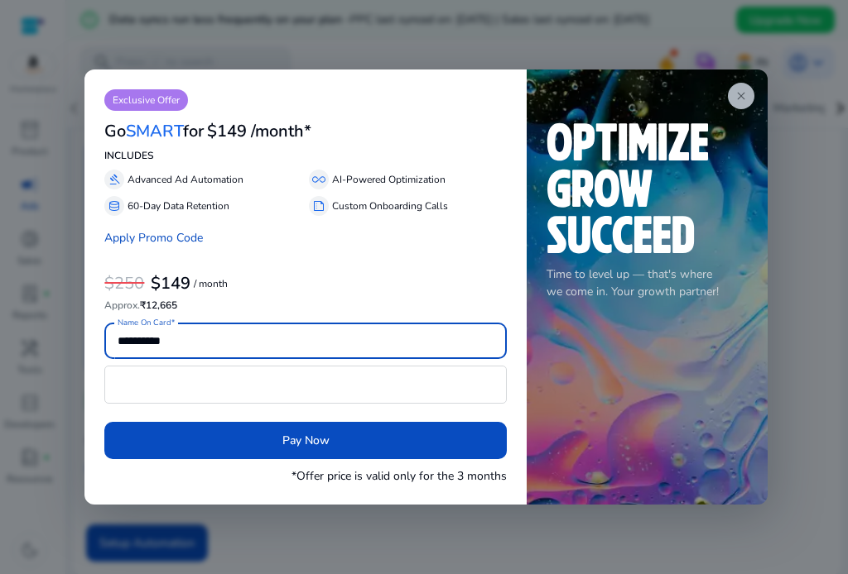
click at [734, 94] on span "close" at bounding box center [740, 95] width 13 height 13
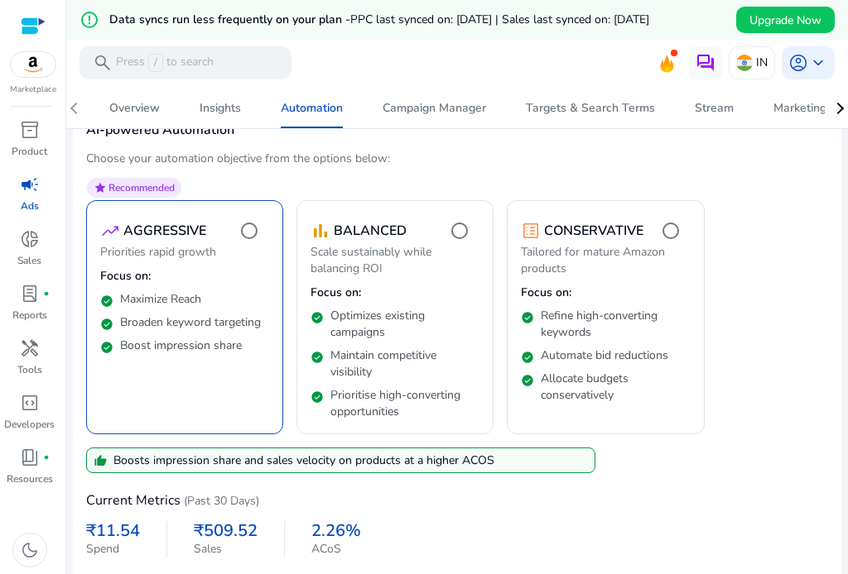
scroll to position [146, 0]
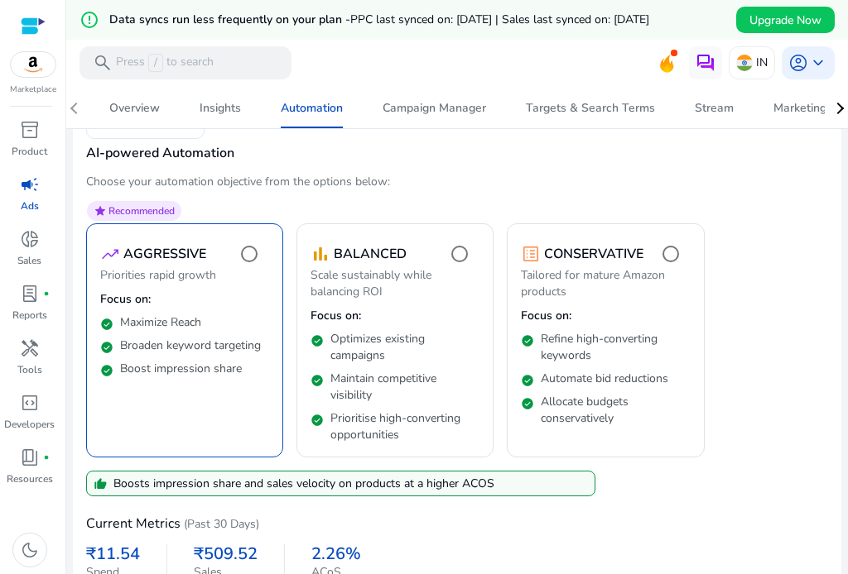
click at [832, 104] on div at bounding box center [838, 109] width 12 height 12
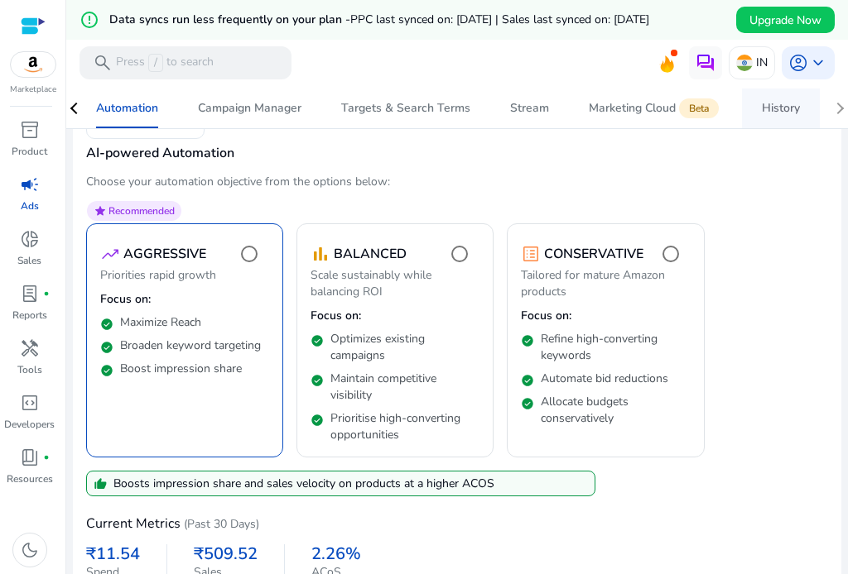
click at [800, 107] on link "History" at bounding box center [781, 109] width 78 height 40
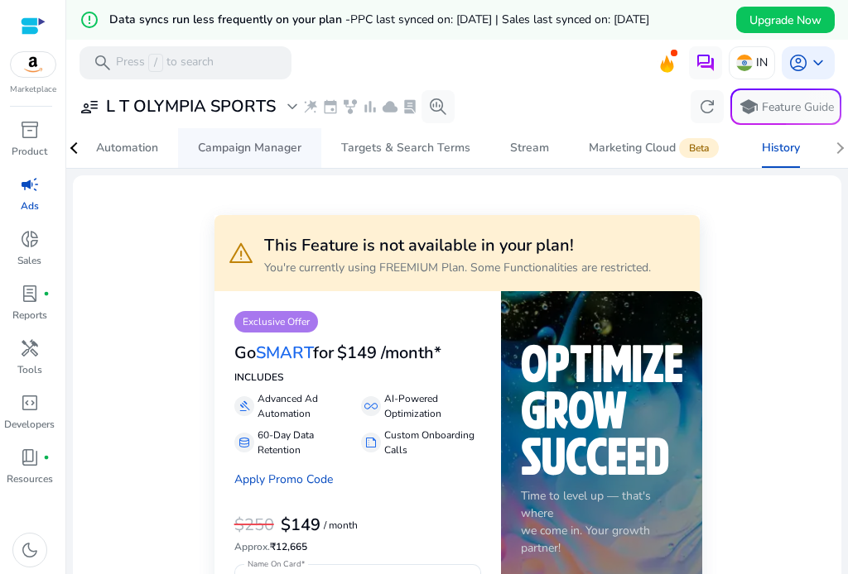
click at [258, 153] on div "Campaign Manager" at bounding box center [249, 148] width 103 height 12
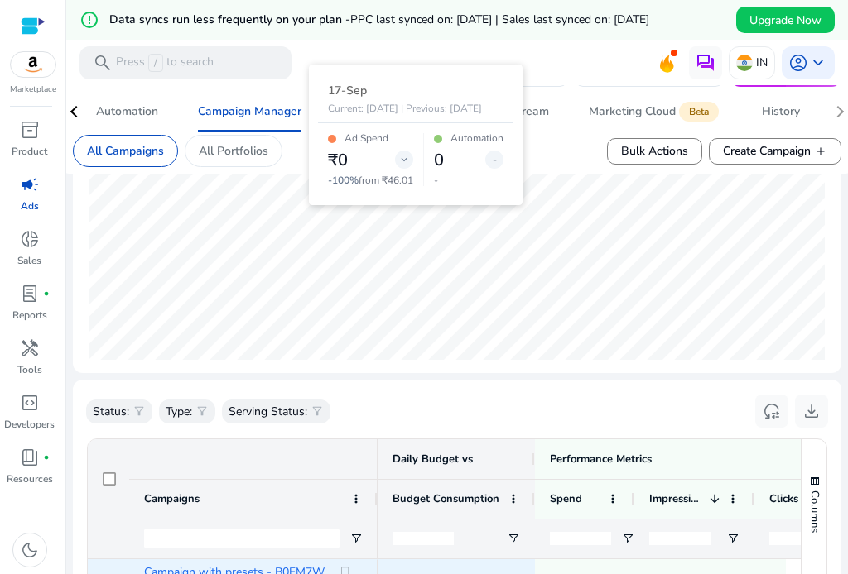
scroll to position [662, 0]
